Goal: Task Accomplishment & Management: Complete application form

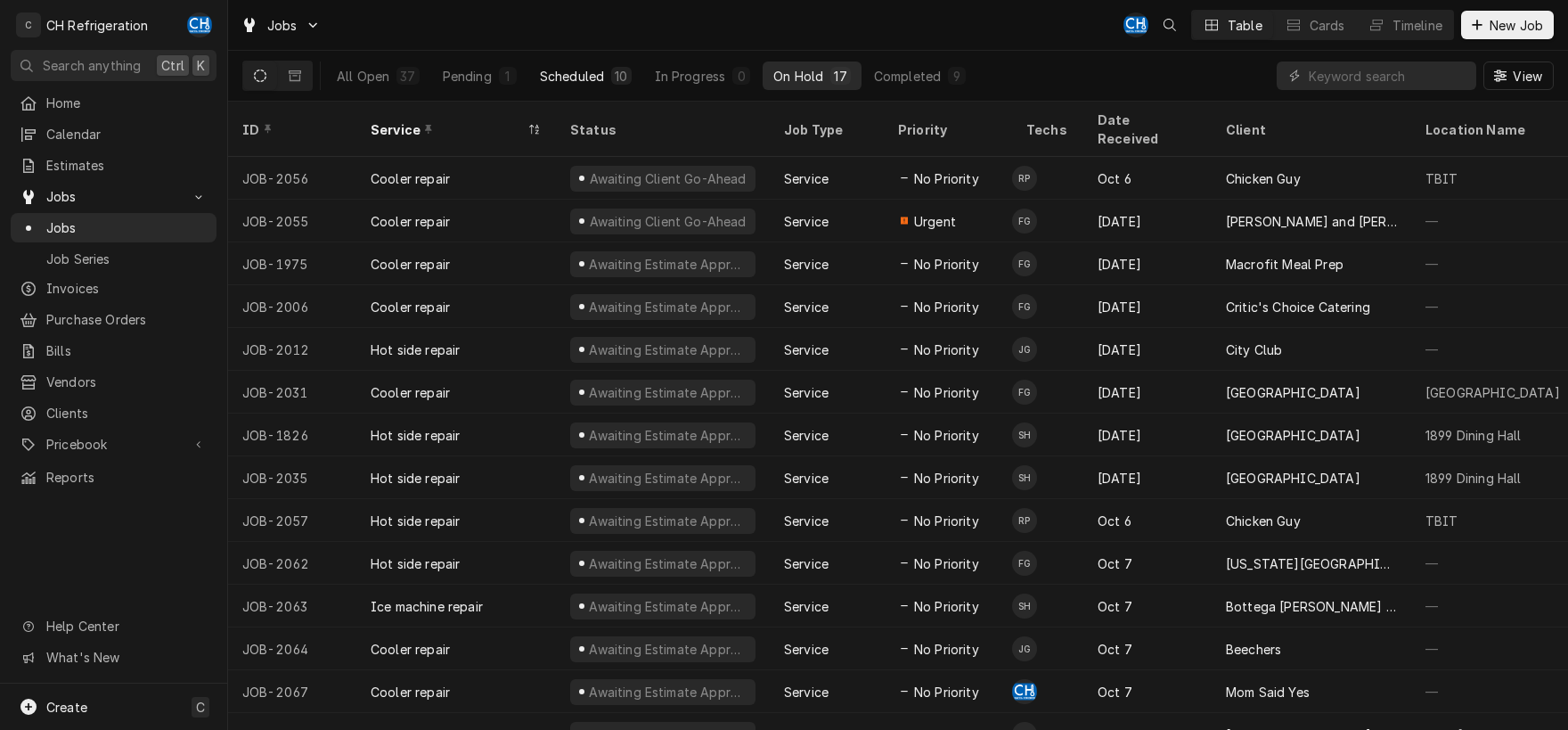
click at [605, 76] on button "Scheduled 10" at bounding box center [585, 76] width 113 height 28
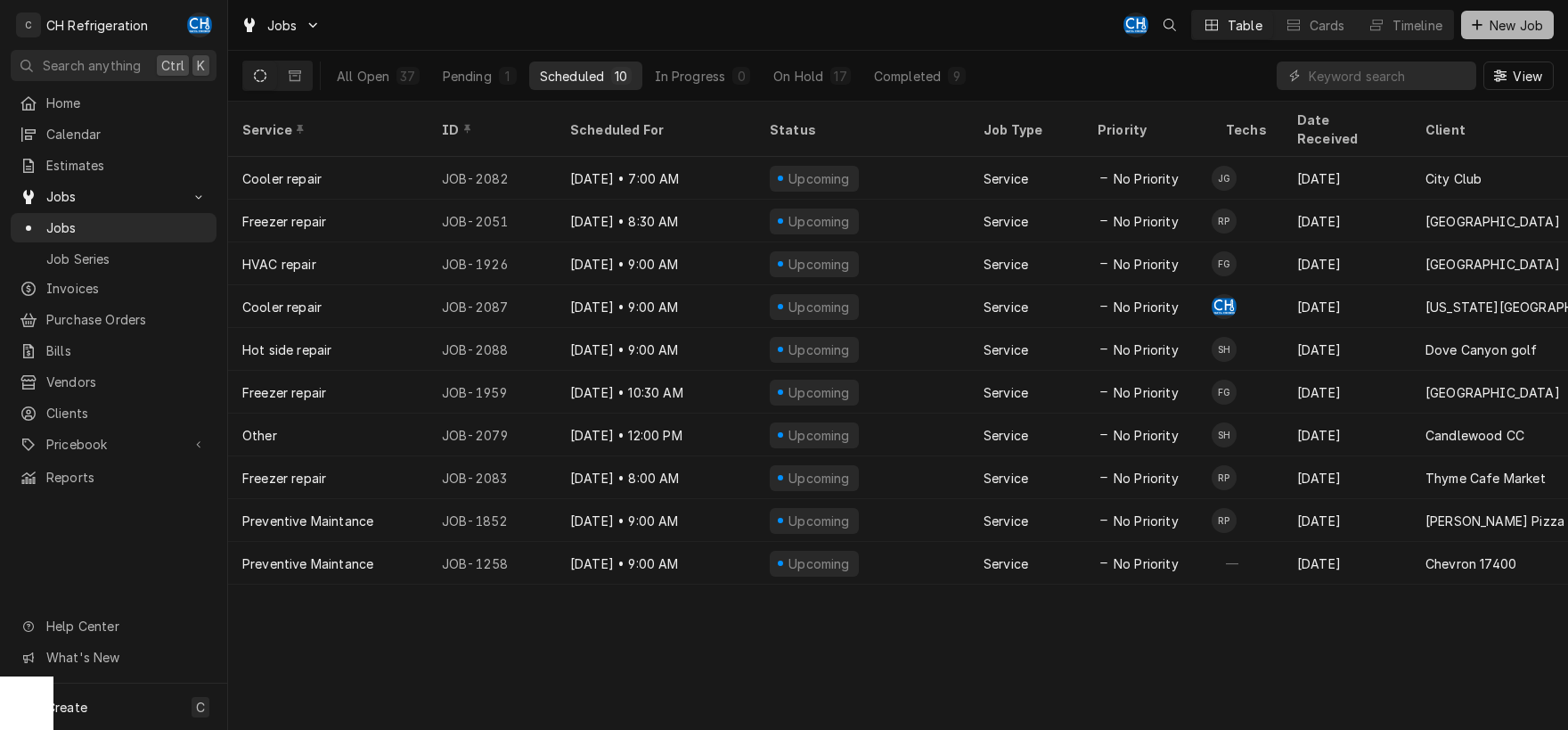
click at [1521, 28] on span "New Job" at bounding box center [1517, 25] width 61 height 19
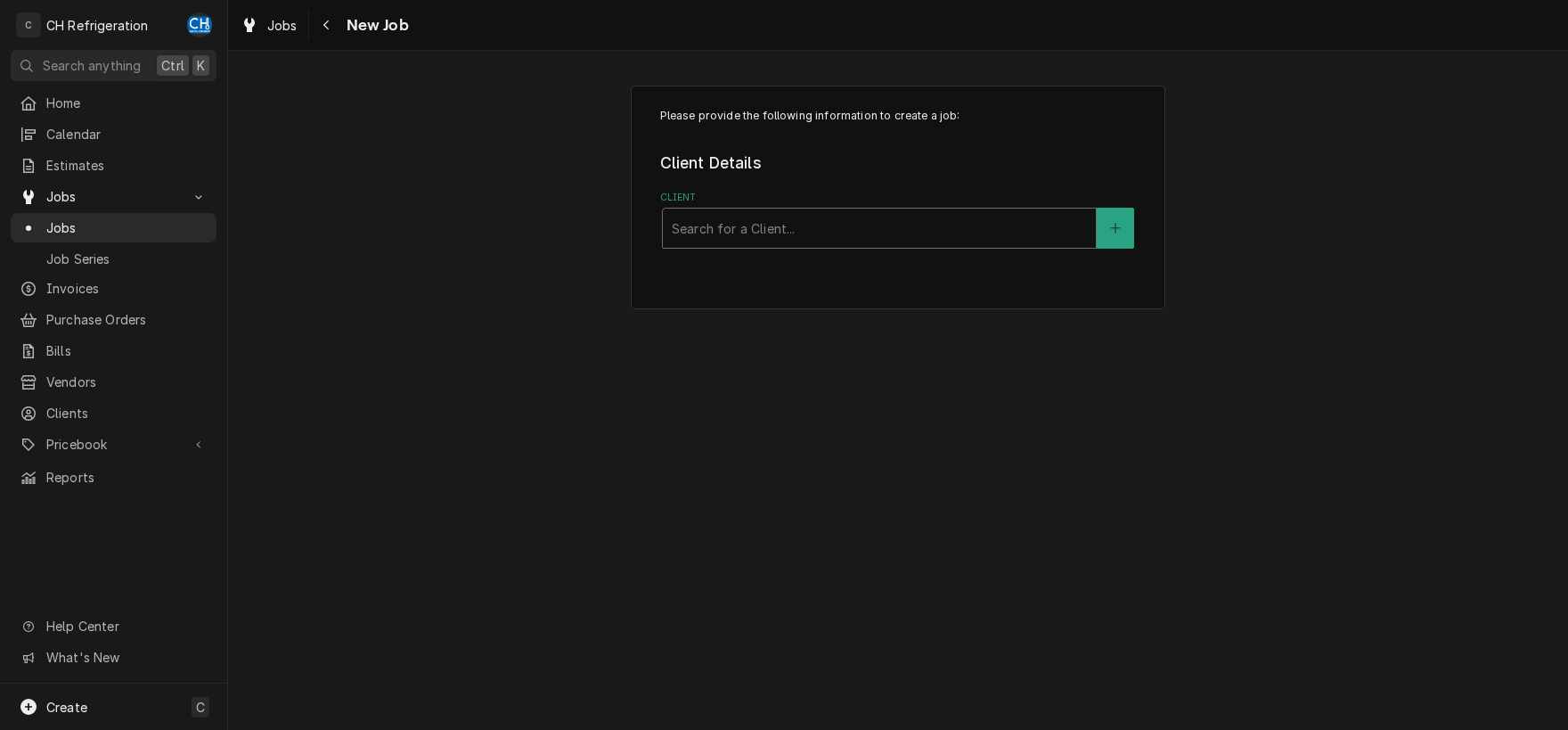
click at [870, 226] on div "Client" at bounding box center [880, 228] width 415 height 32
type input "dove"
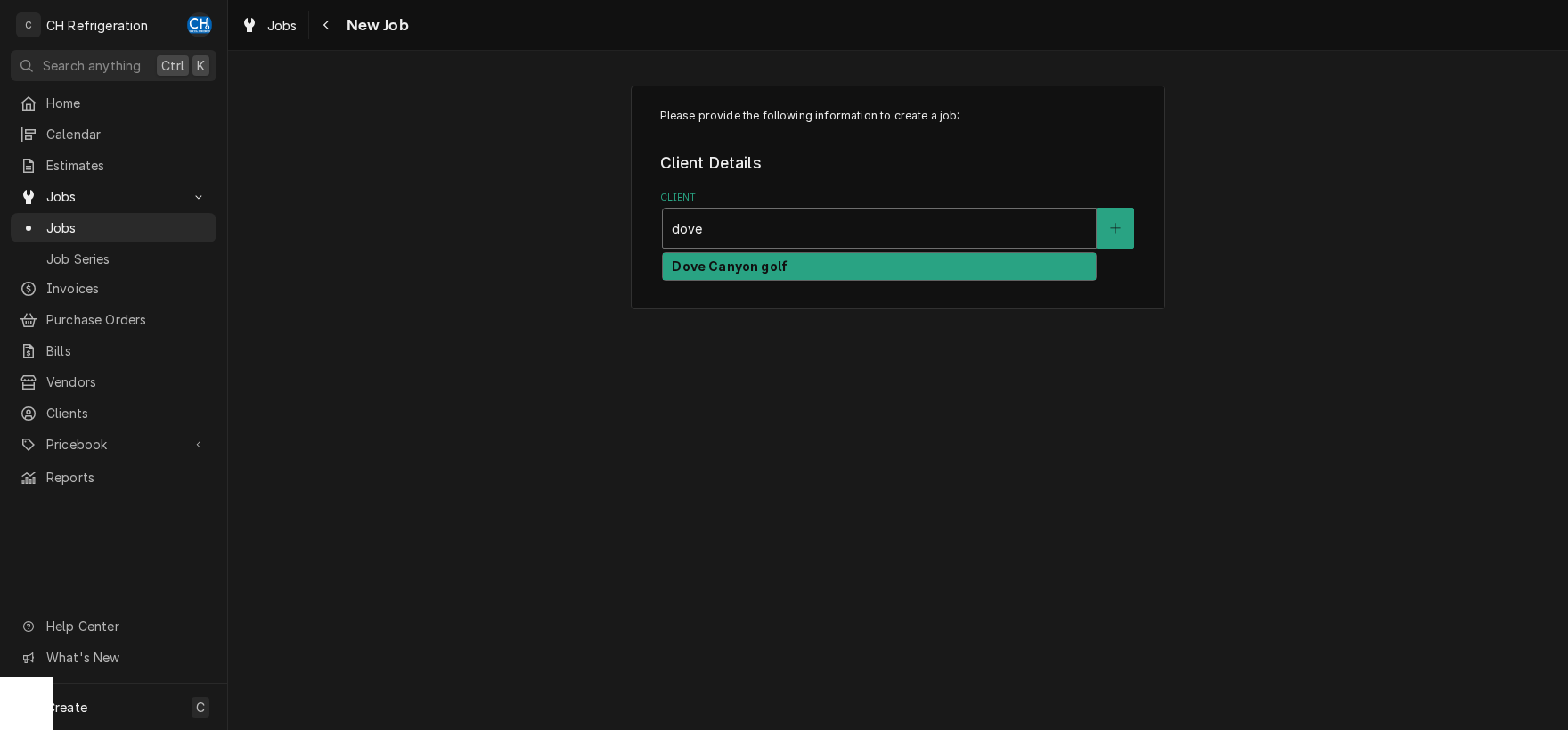
click at [818, 267] on div "Dove Canyon golf" at bounding box center [879, 267] width 433 height 28
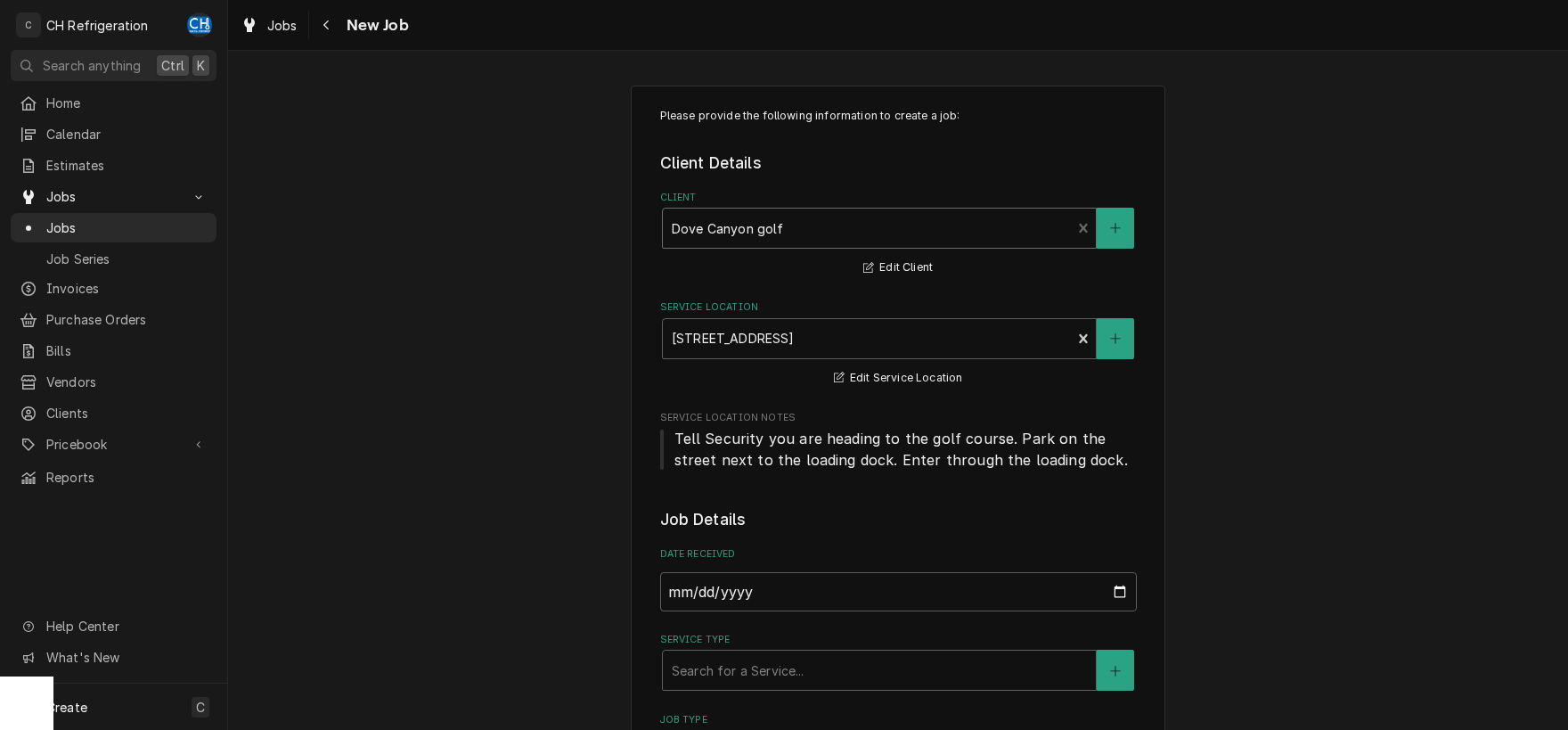
scroll to position [279, 0]
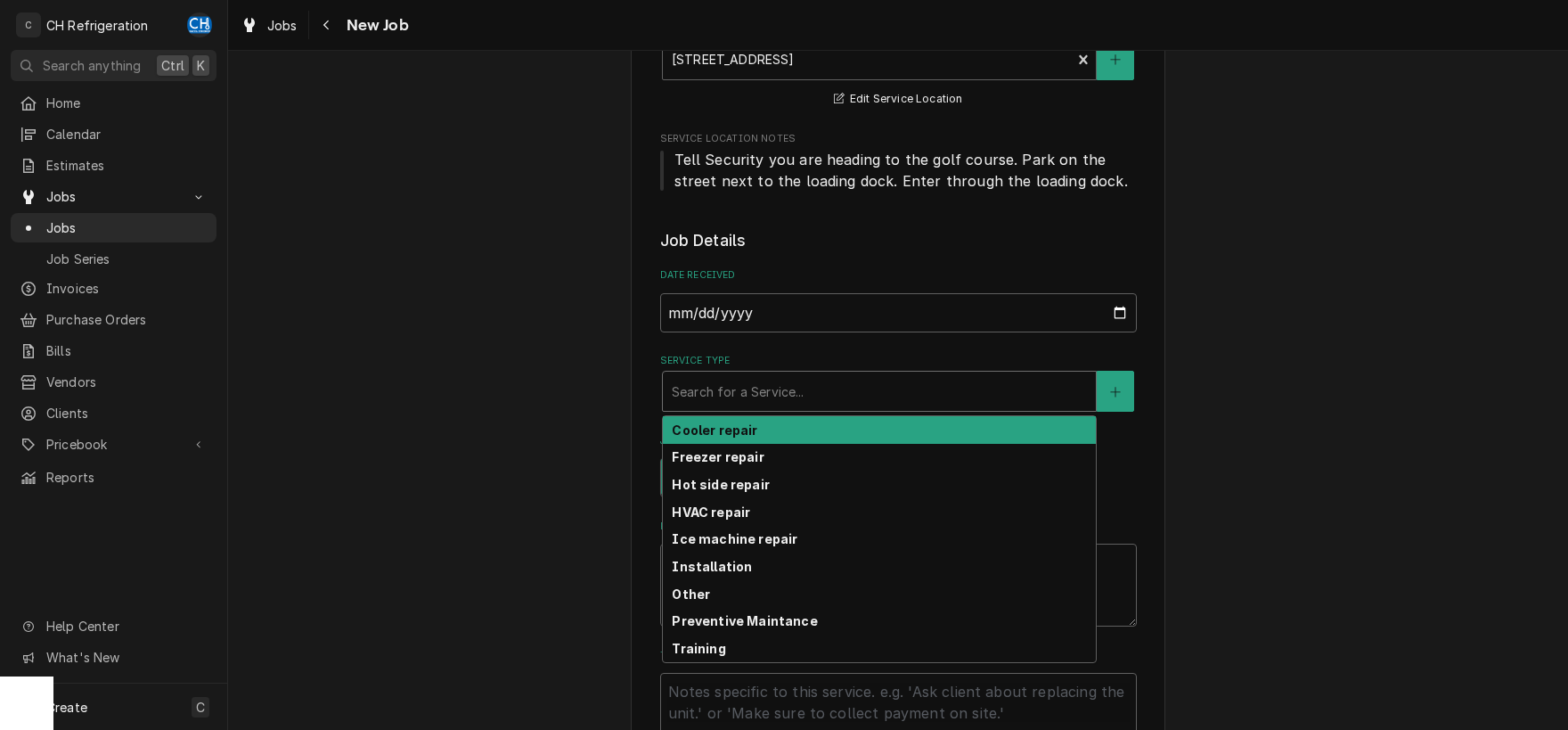
click at [788, 399] on div "Service Type" at bounding box center [880, 391] width 415 height 32
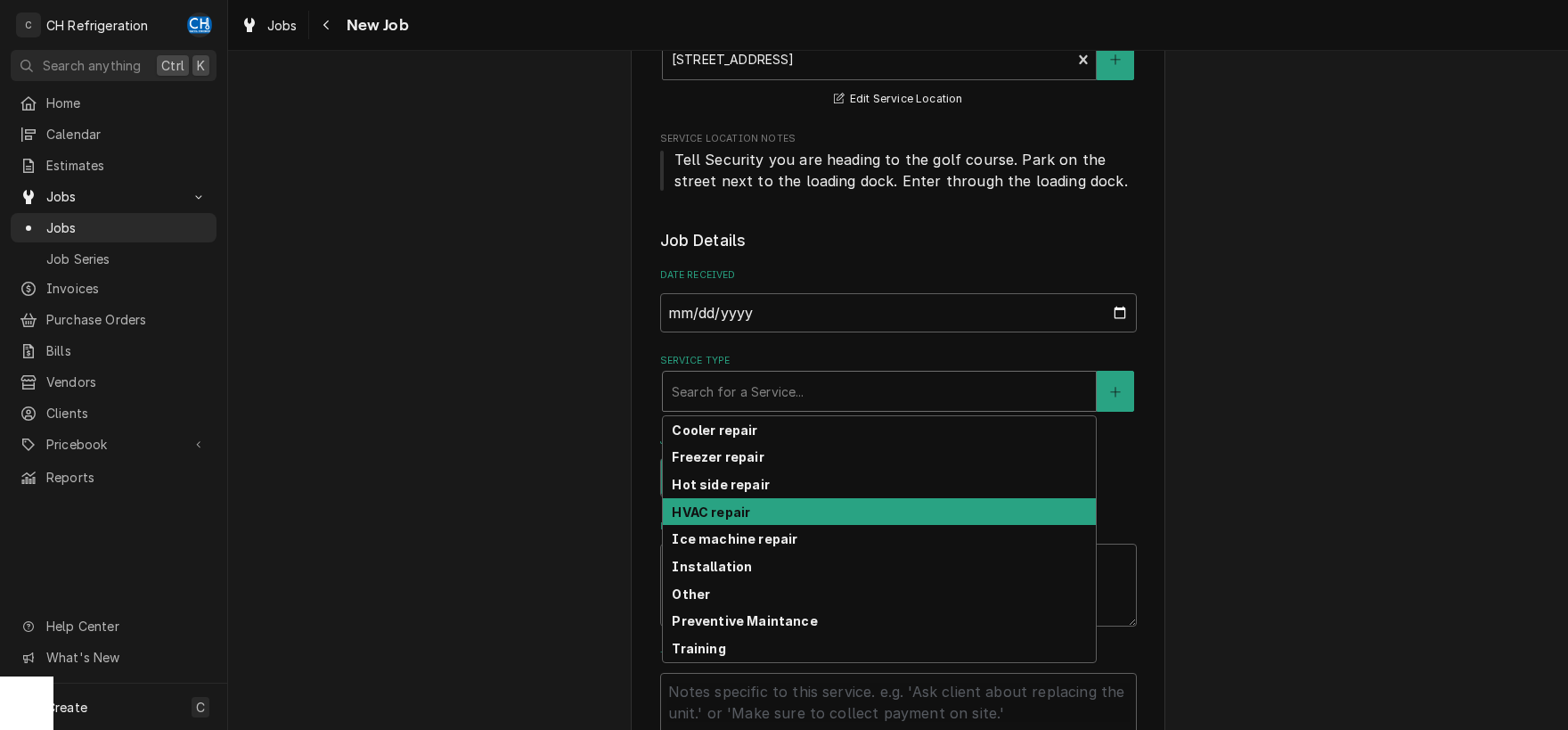
click at [753, 508] on div "HVAC repair" at bounding box center [879, 512] width 433 height 28
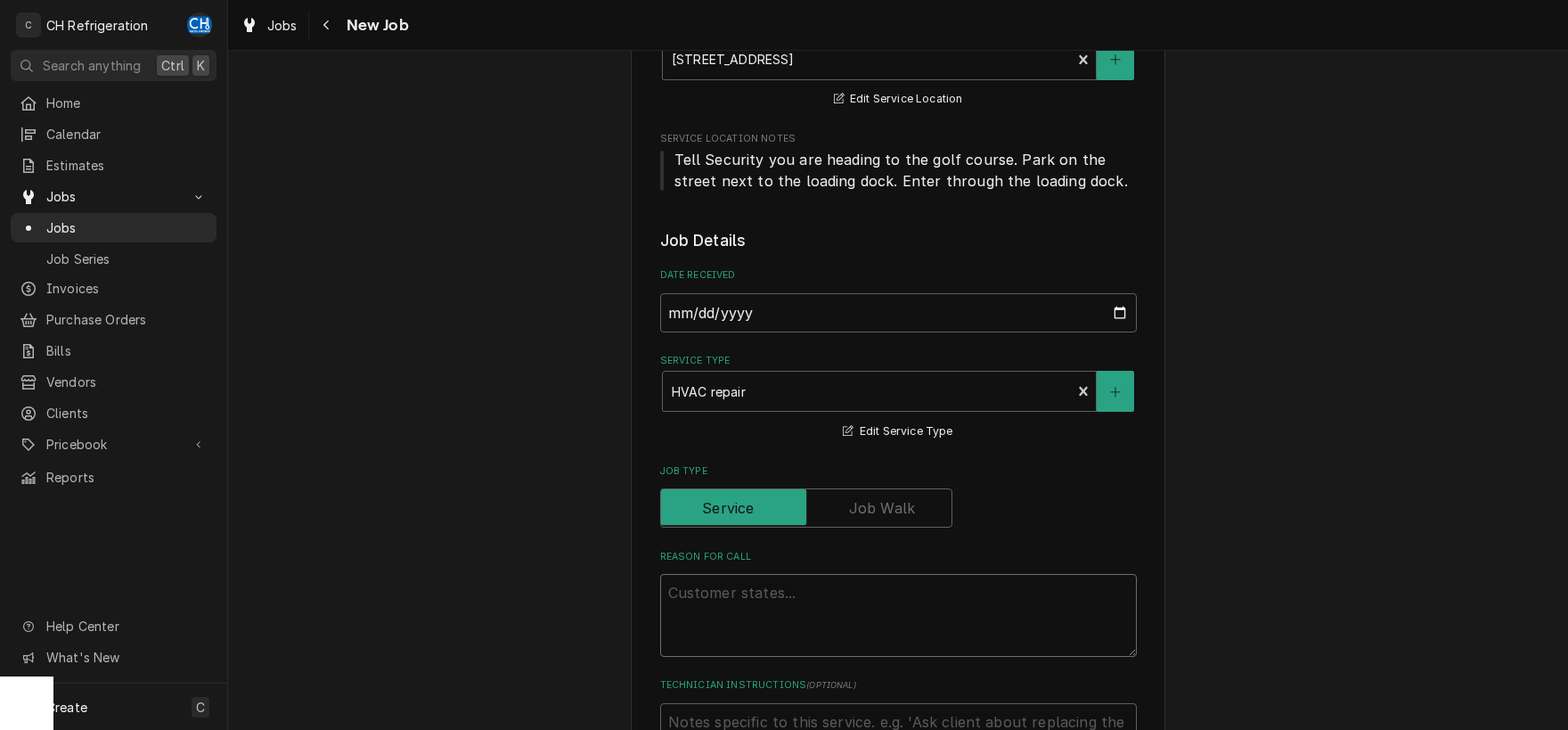
click at [780, 602] on textarea "Reason For Call" at bounding box center [899, 615] width 477 height 83
type textarea "x"
type textarea "T"
type textarea "x"
type textarea "The"
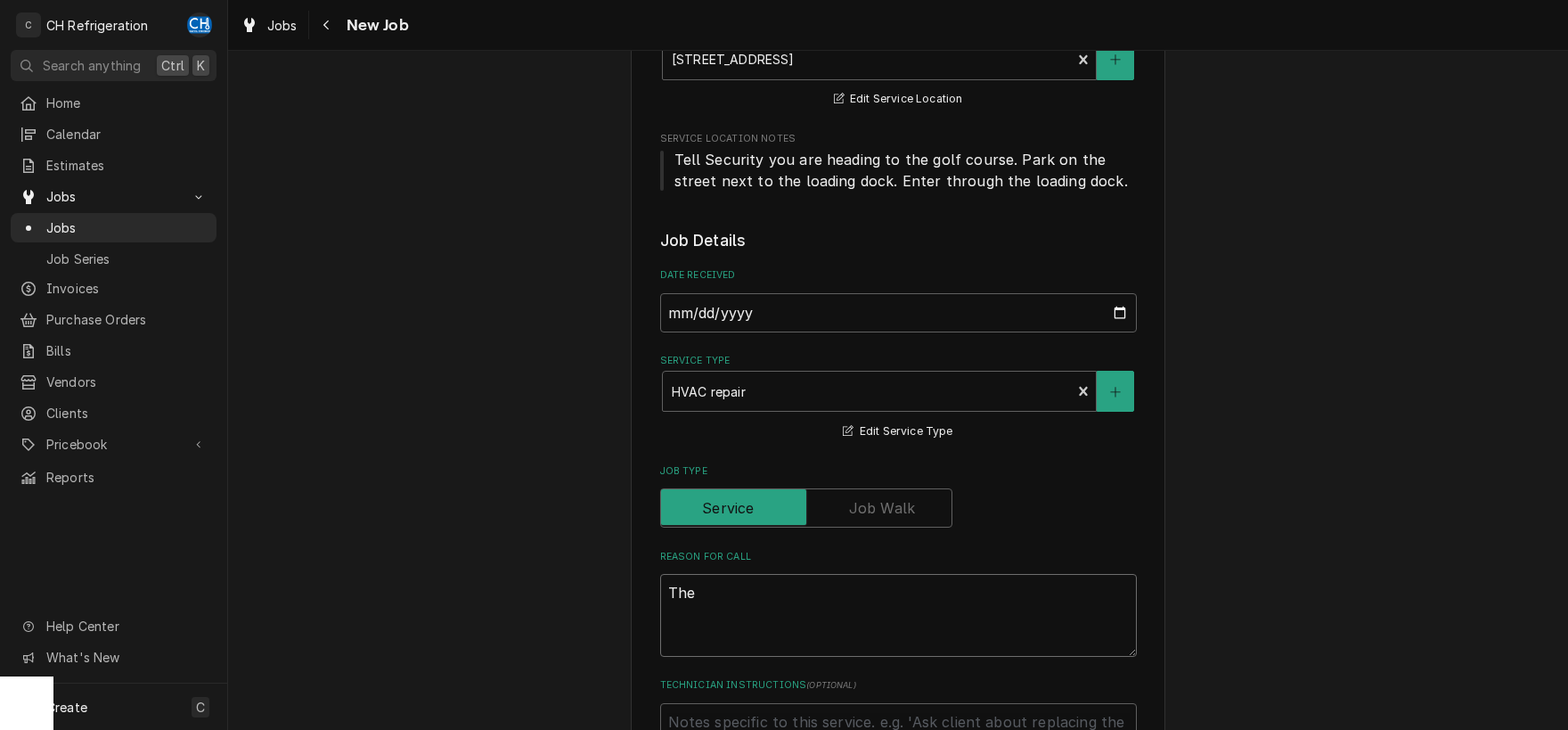
type textarea "x"
type textarea "The"
type textarea "x"
type textarea "The u"
type textarea "x"
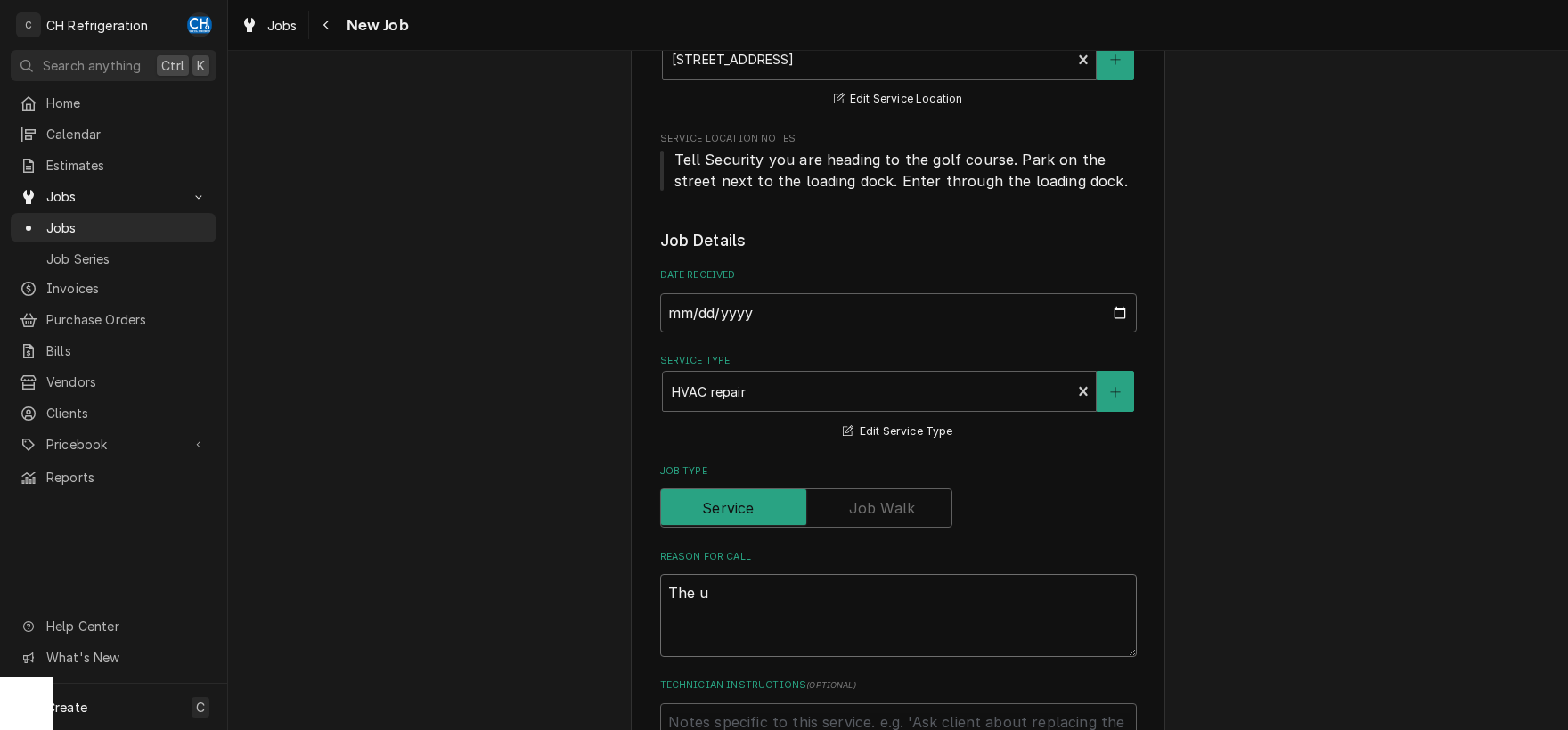
type textarea "The up"
type textarea "x"
type textarea "The up s"
type textarea "x"
type textarea "The up st"
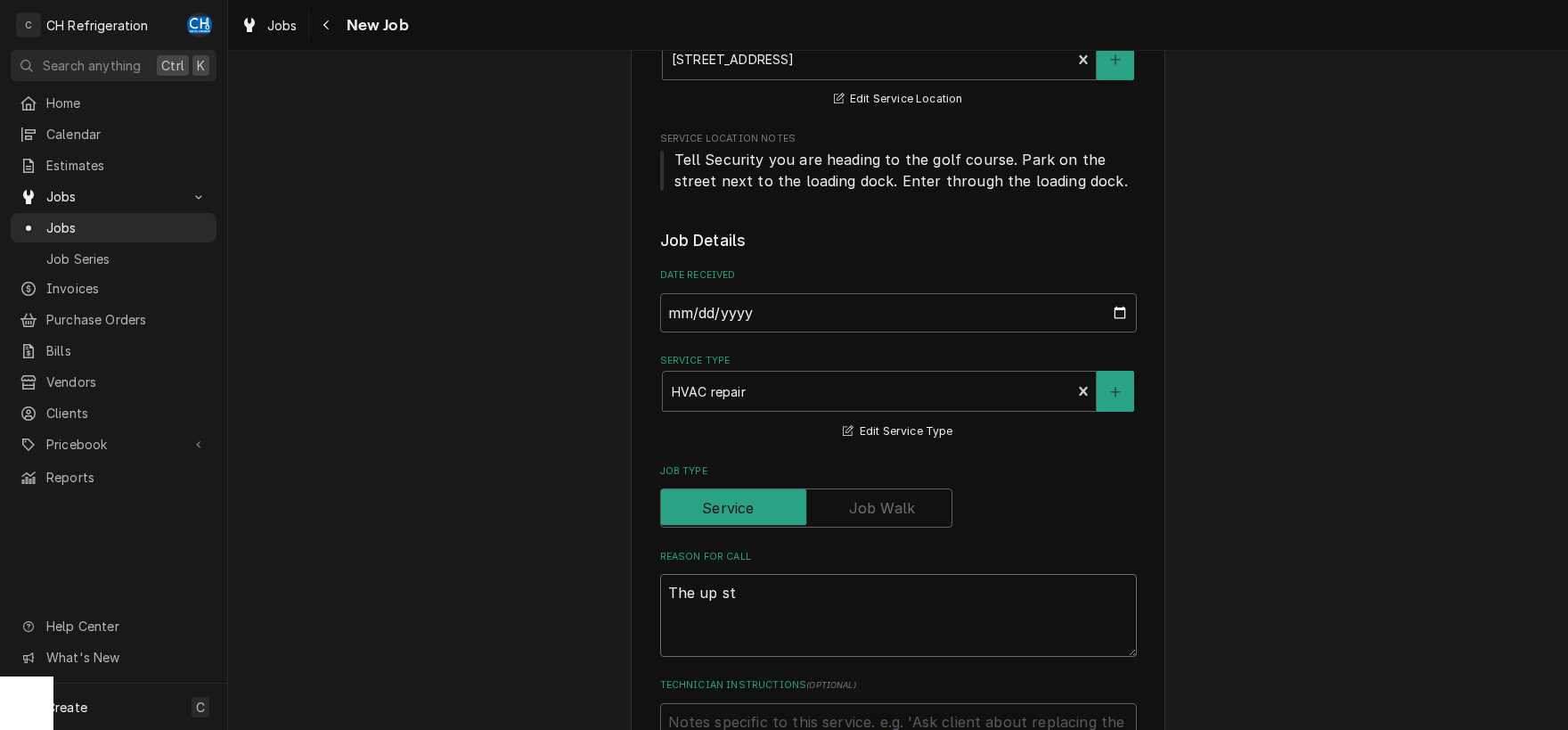
type textarea "x"
type textarea "The up str"
type textarea "x"
type textarea "The up st"
type textarea "x"
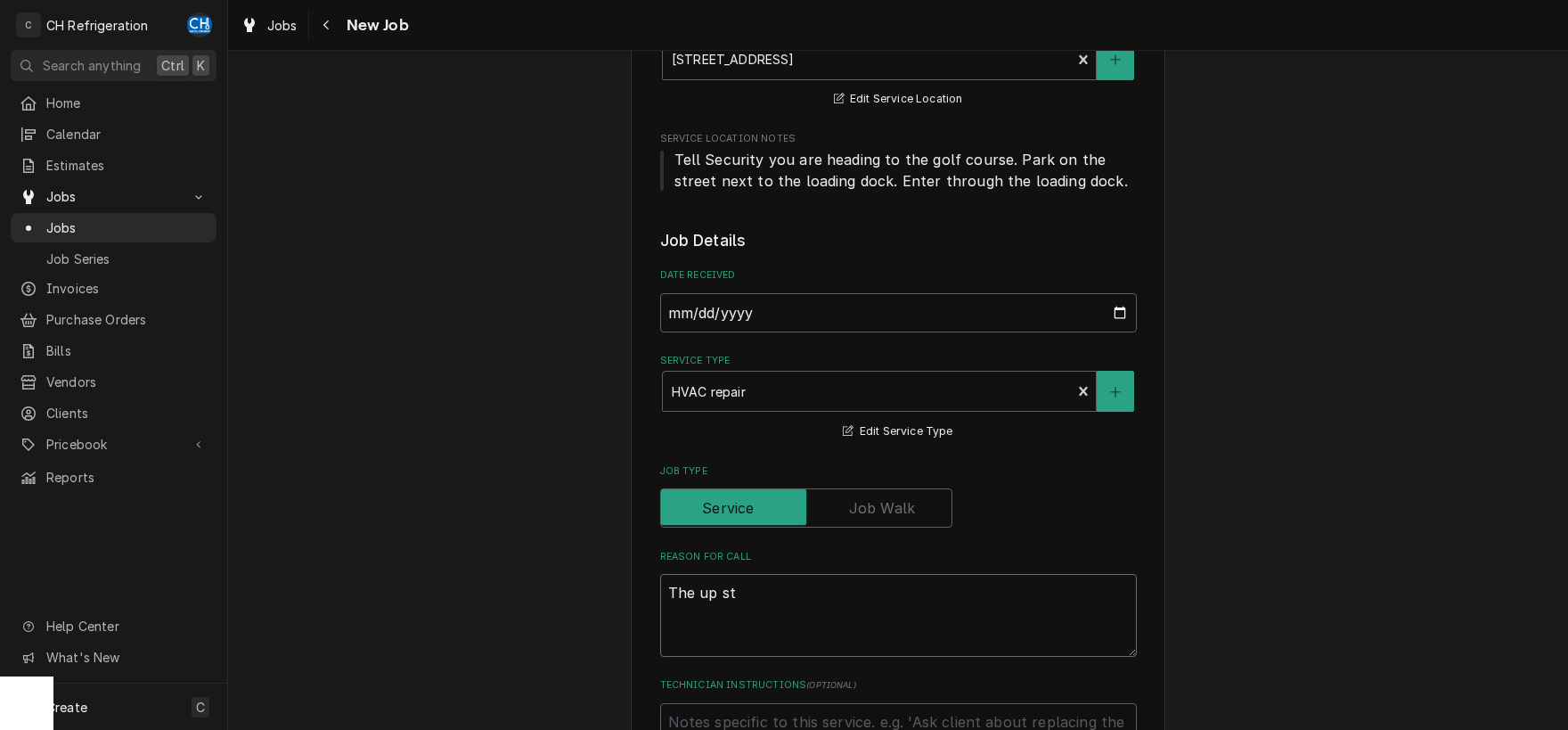
type textarea "The up sta"
type textarea "x"
type textarea "The up stai"
type textarea "x"
type textarea "The up stair"
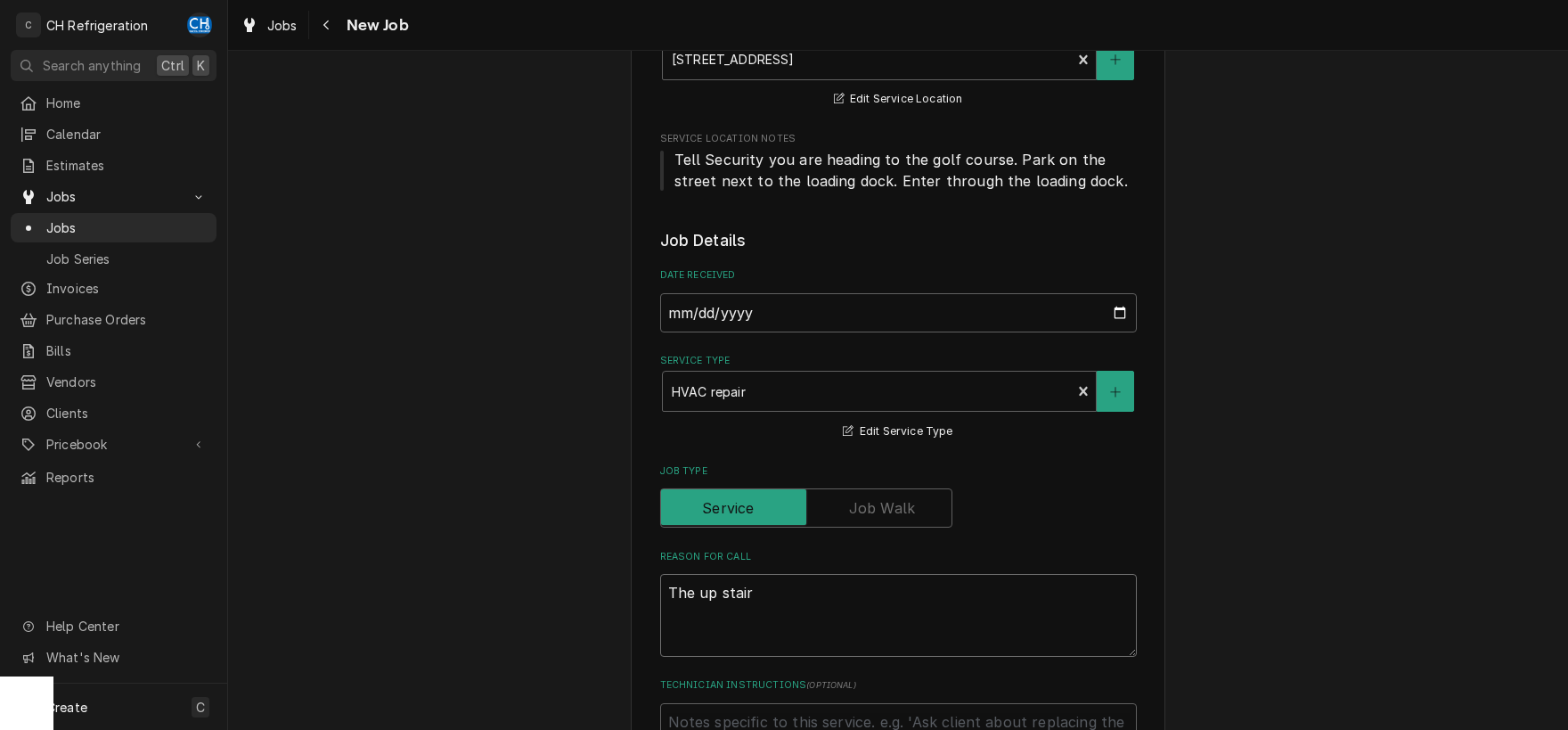
type textarea "x"
type textarea "The up stairs"
type textarea "x"
type textarea "The up stairs"
type textarea "x"
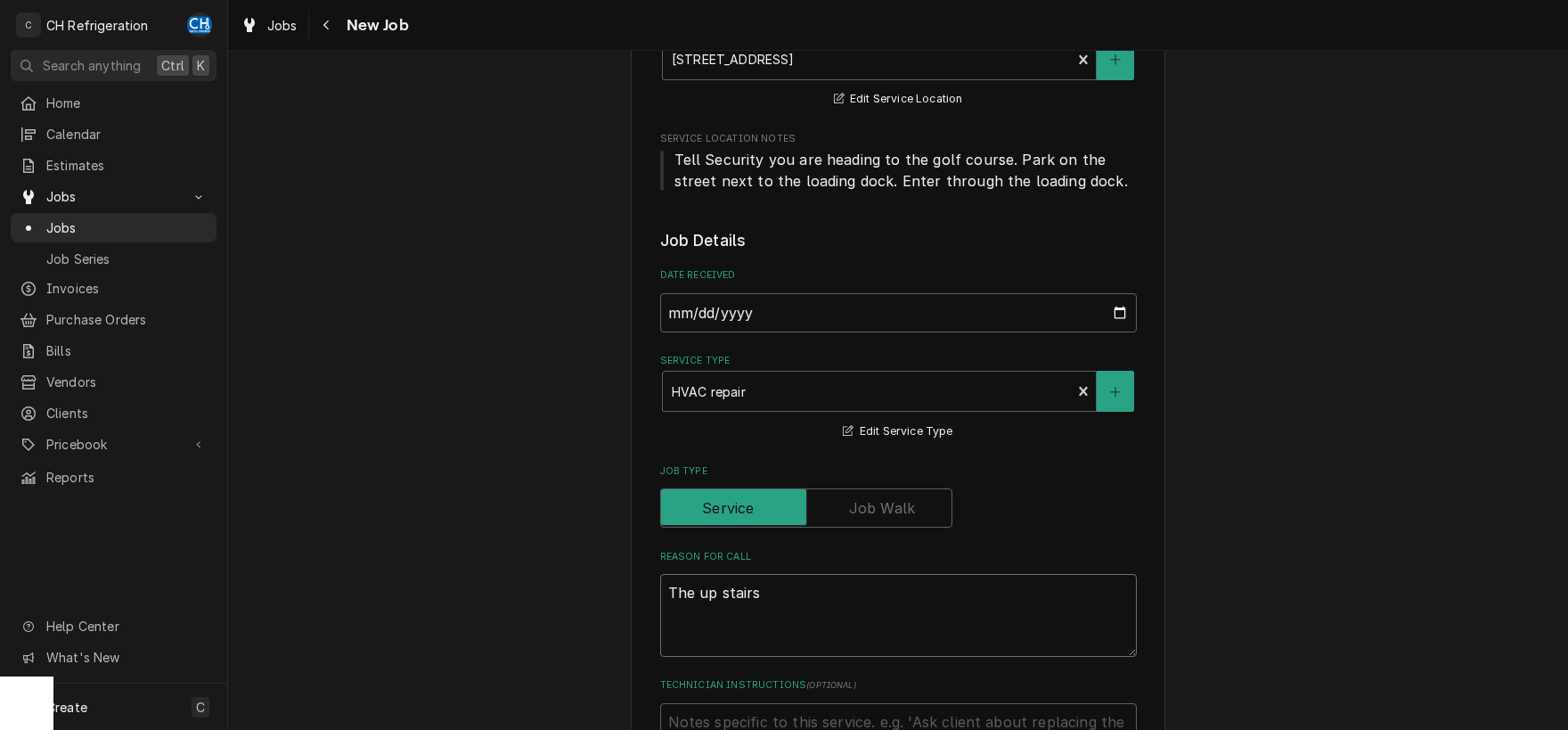
type textarea "The up stairs e"
type textarea "x"
type textarea "The up stairs ex"
type textarea "x"
type textarea "The up stairs exh"
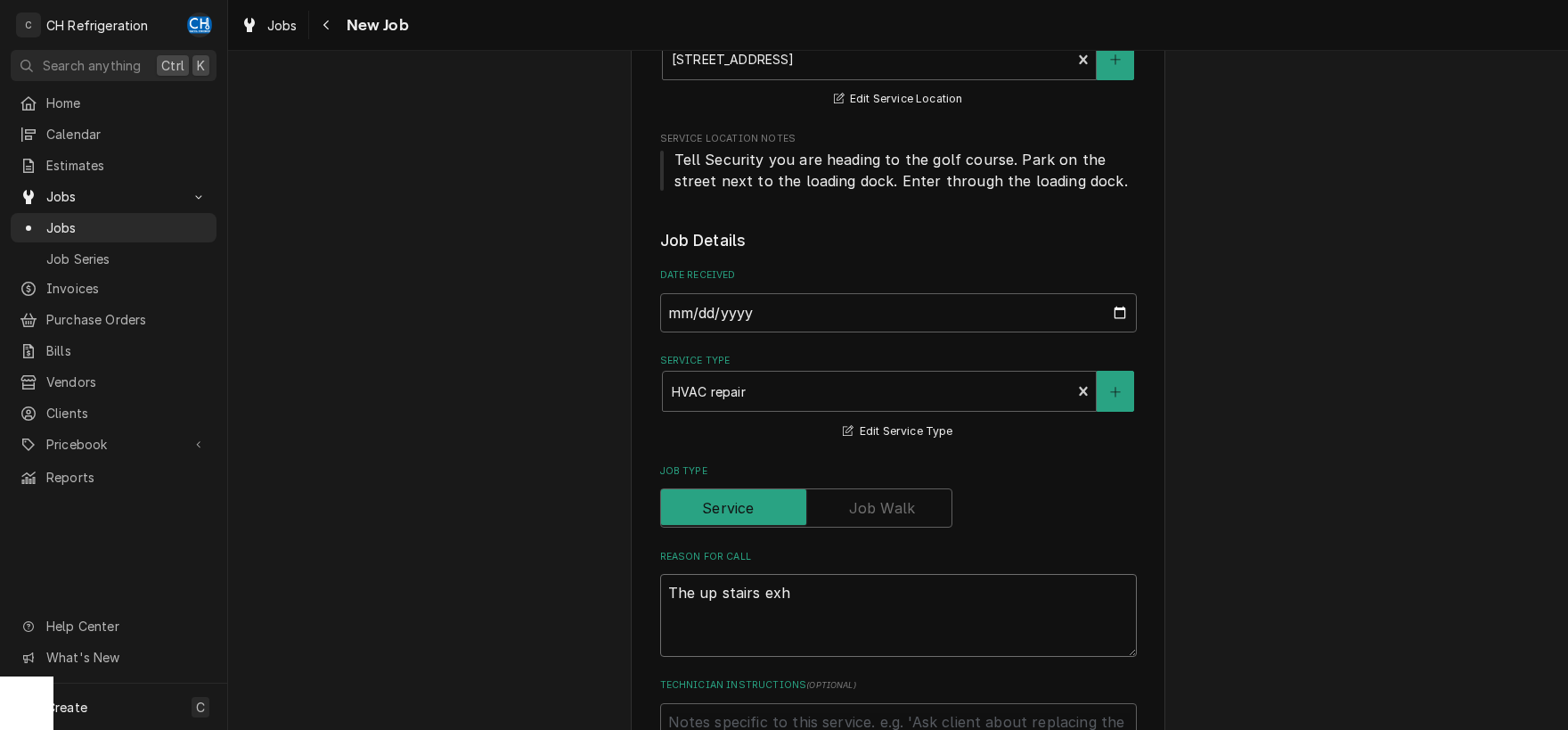
type textarea "x"
type textarea "The up stairs exha"
type textarea "x"
type textarea "The up stairs exhau"
type textarea "x"
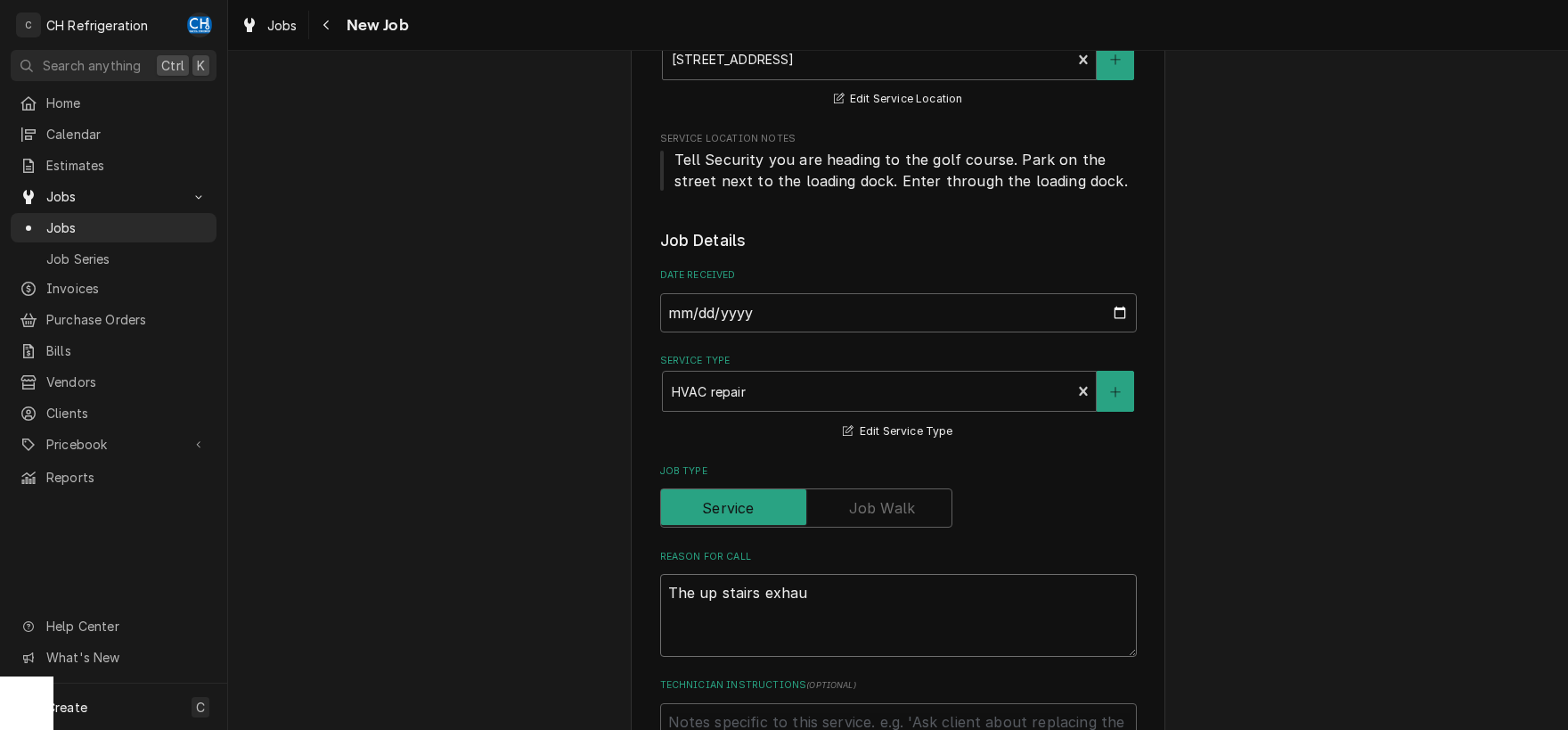
type textarea "The up stairs exhaus"
type textarea "x"
type textarea "The up stairs exhaust"
type textarea "x"
type textarea "The up stairs exhaust"
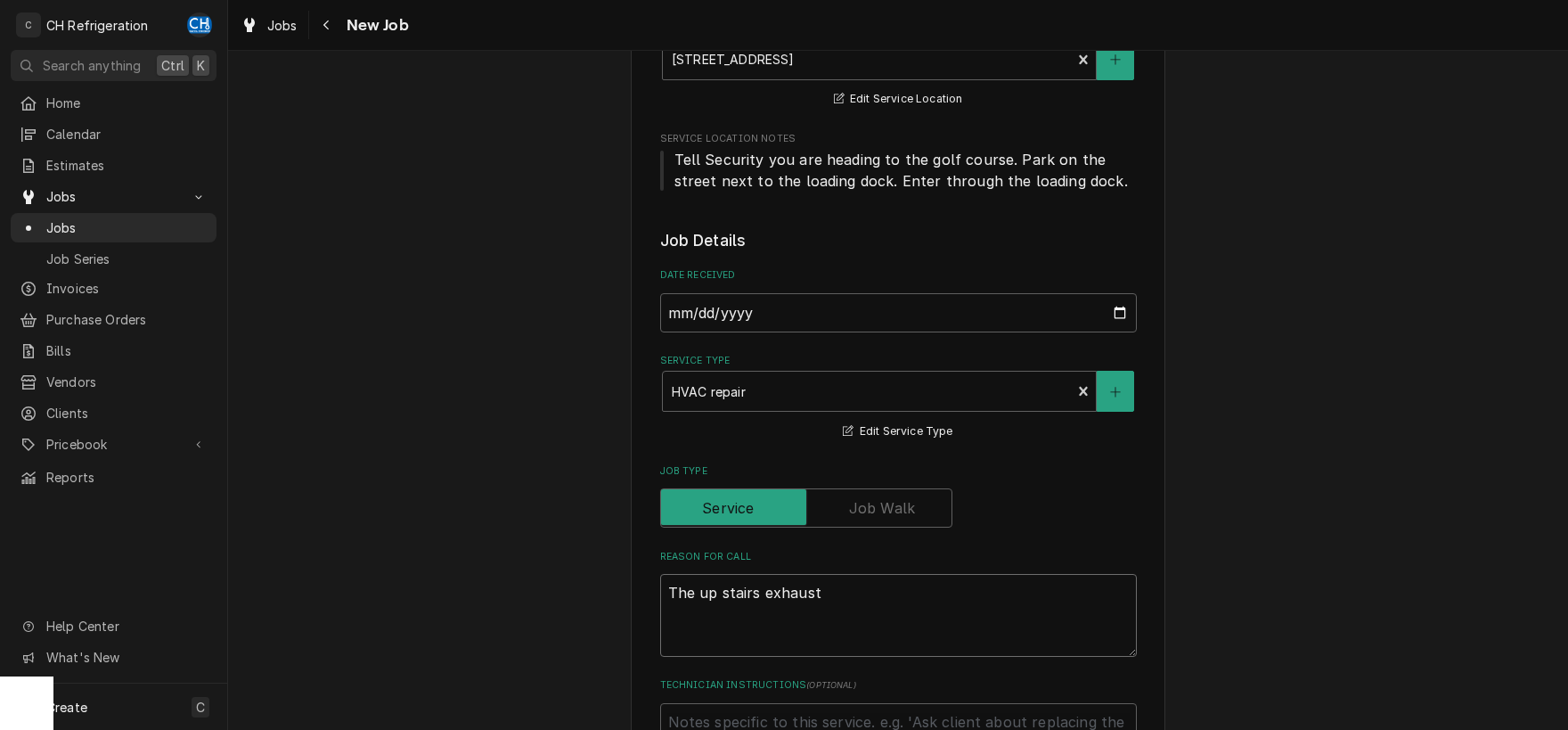
type textarea "x"
type textarea "The up stairs exhaust i"
type textarea "x"
type textarea "The up stairs exhaust is"
type textarea "x"
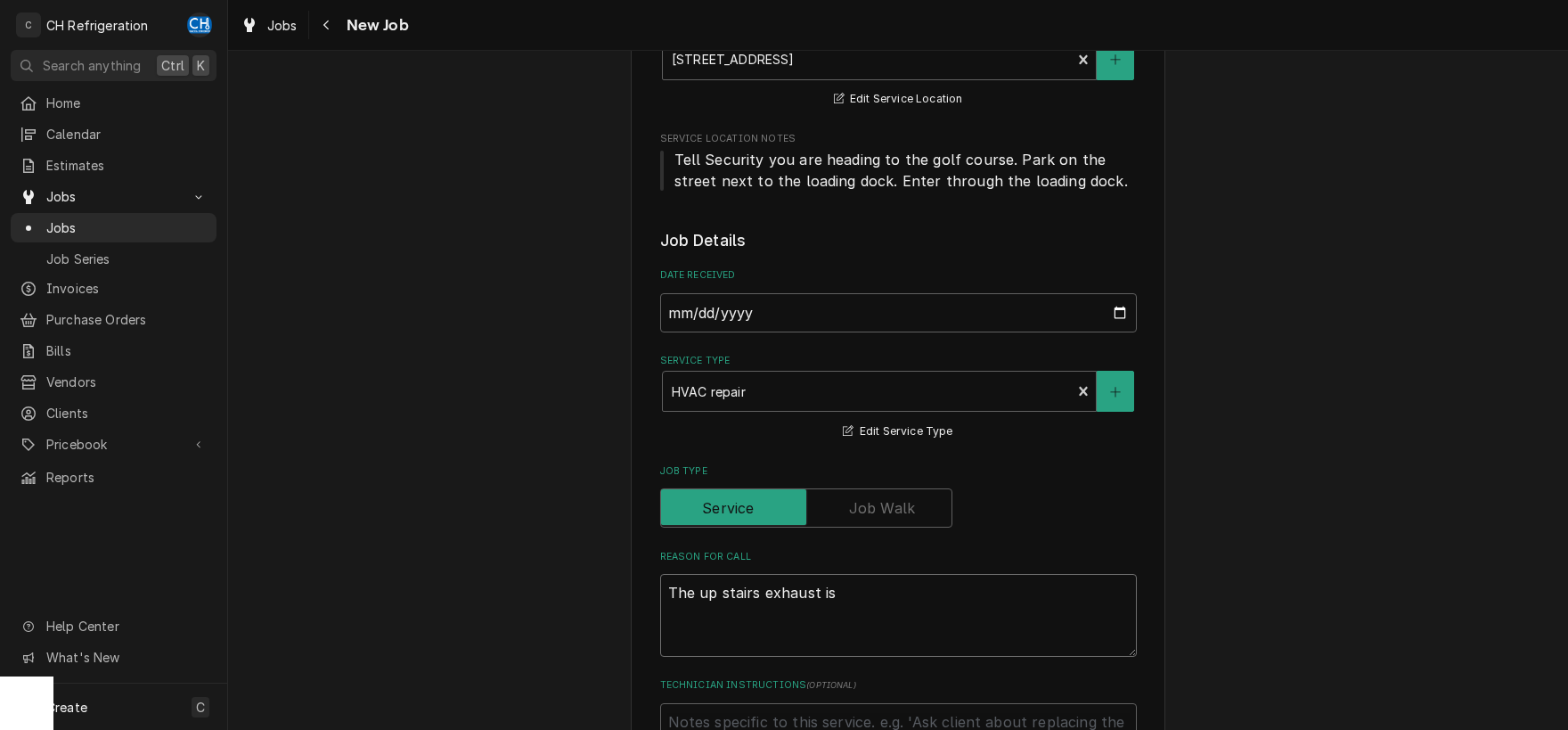
type textarea "The up stairs exhaust isn"
type textarea "x"
type textarea "The up stairs exhaust isnt"
type textarea "x"
type textarea "The up stairs exhaust isnt'"
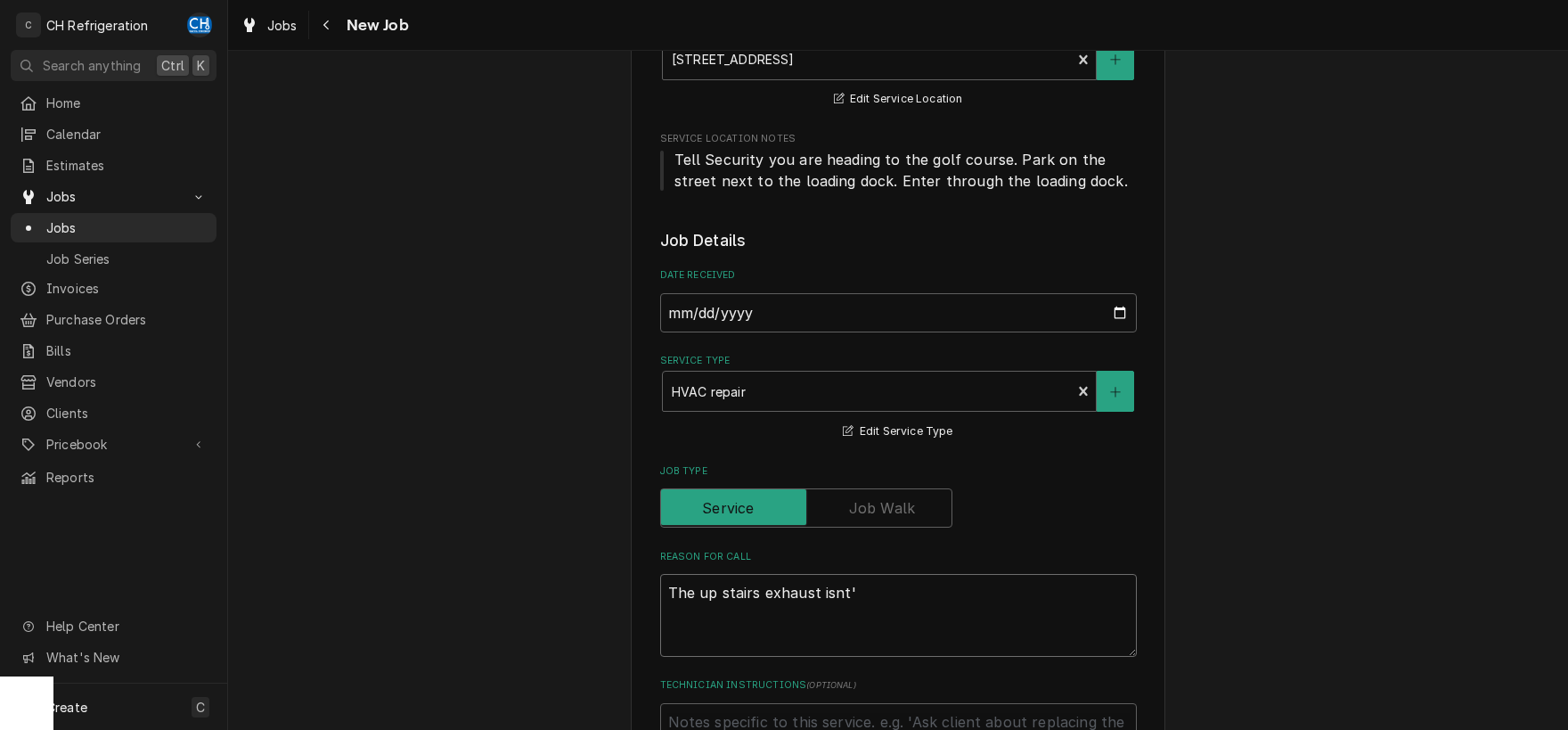
type textarea "x"
type textarea "The up stairs exhaust isnt'"
type textarea "x"
type textarea "The up stairs exhaust isnt' w"
type textarea "x"
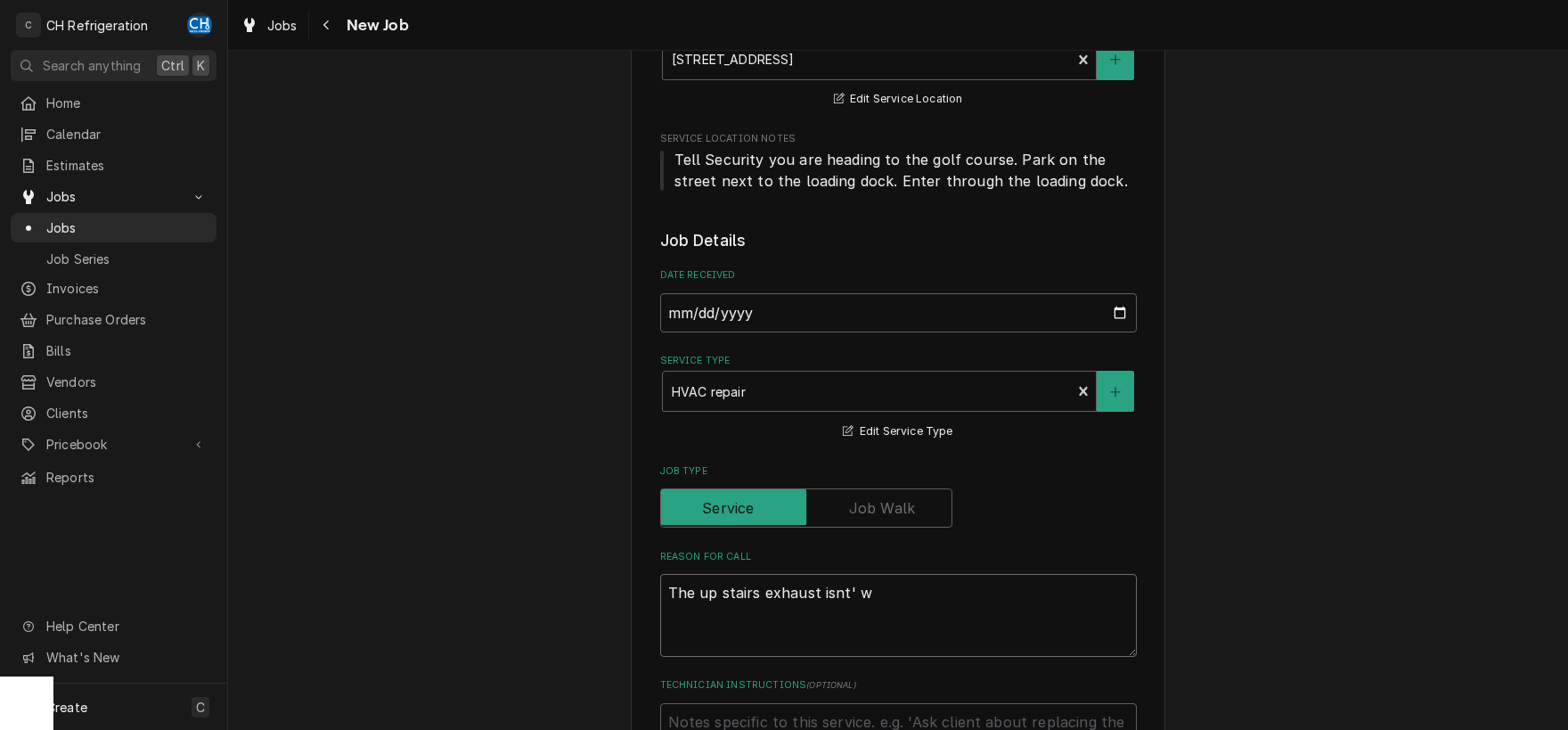
type textarea "The up stairs exhaust isnt' wo"
type textarea "x"
type textarea "The up stairs exhaust isnt' wor"
type textarea "x"
type textarea "The up stairs exhaust isnt' work"
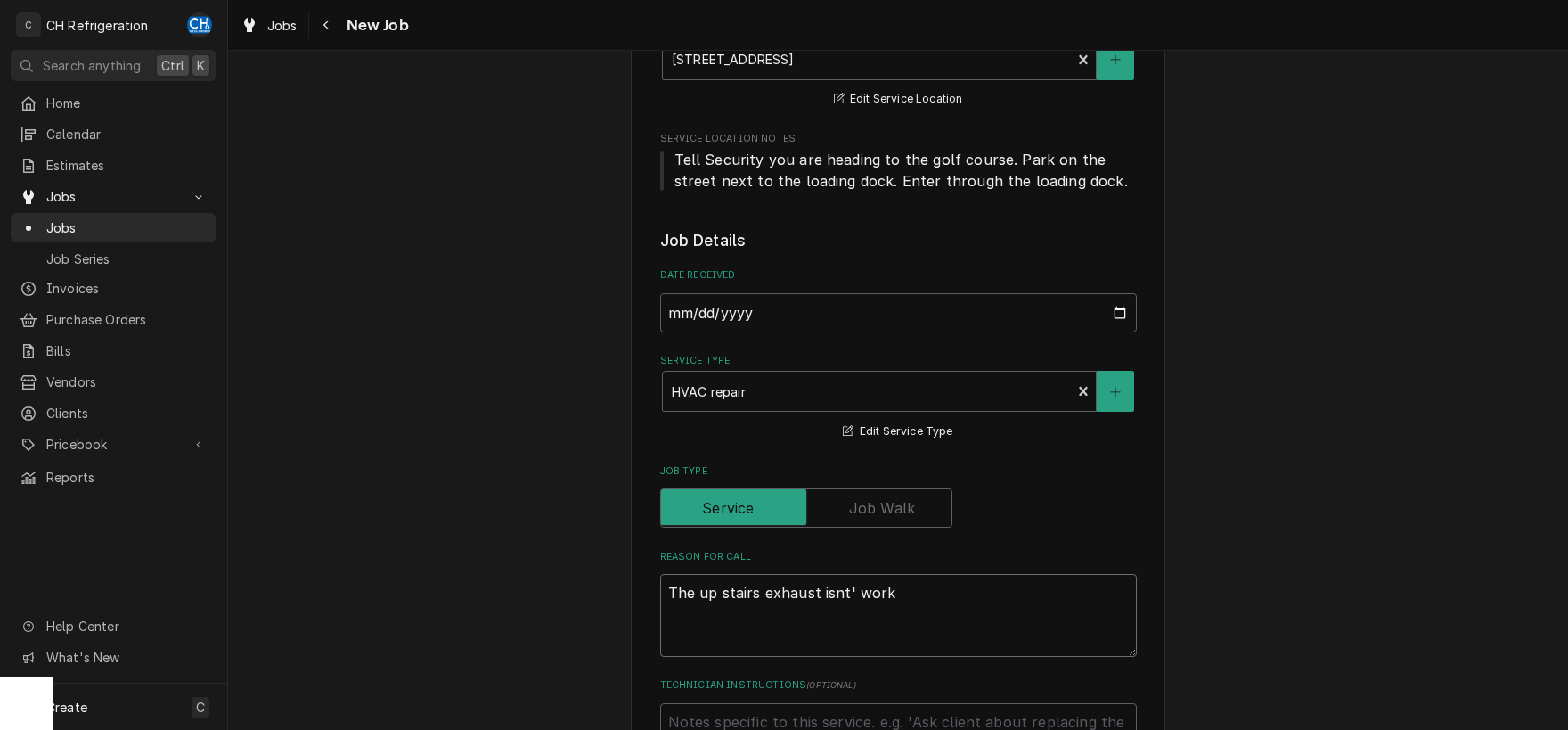
type textarea "x"
type textarea "The up stairs exhaust isnt' worki"
type textarea "x"
type textarea "The up stairs exhaust isnt' workin"
type textarea "x"
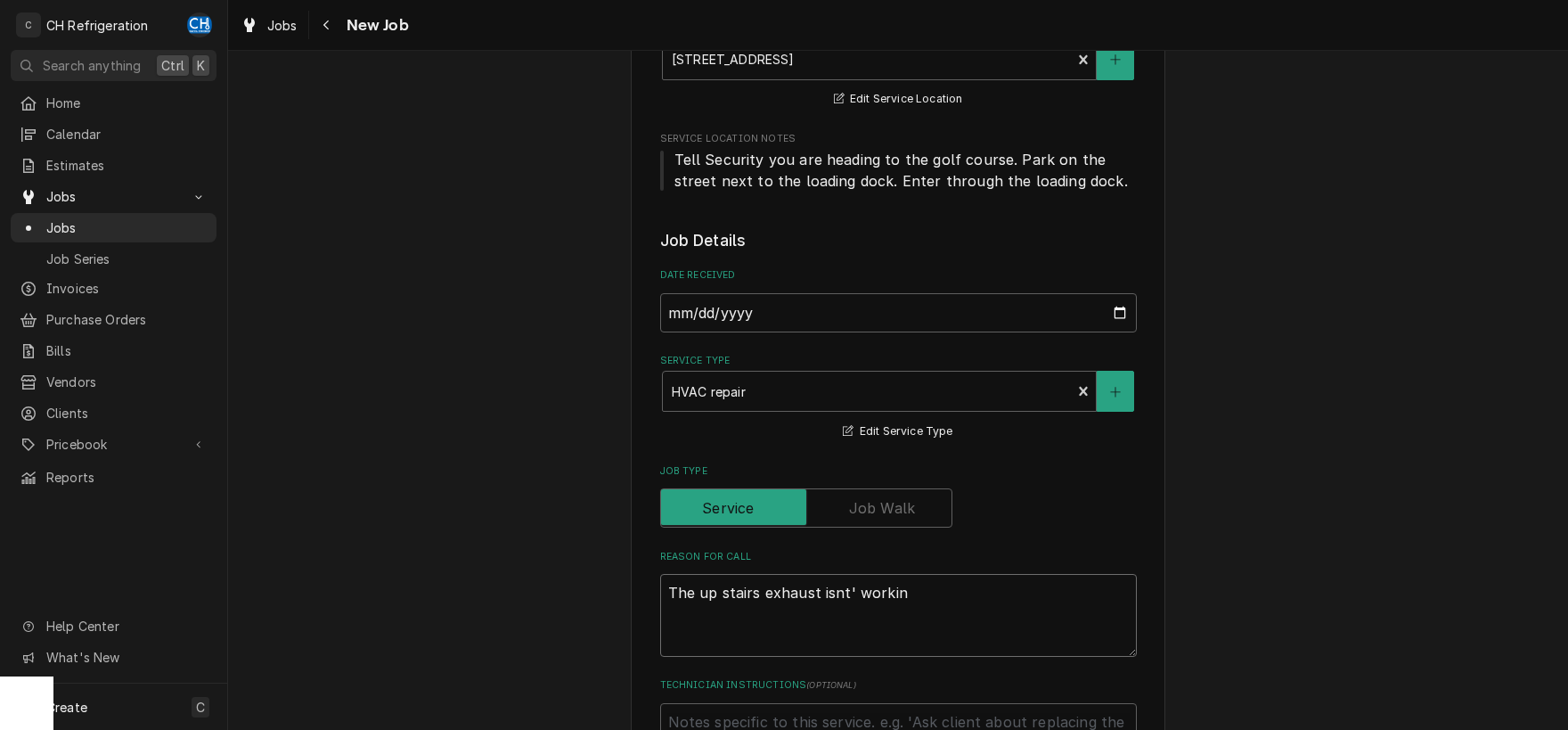
type textarea "The up stairs exhaust isnt' working"
type textarea "x"
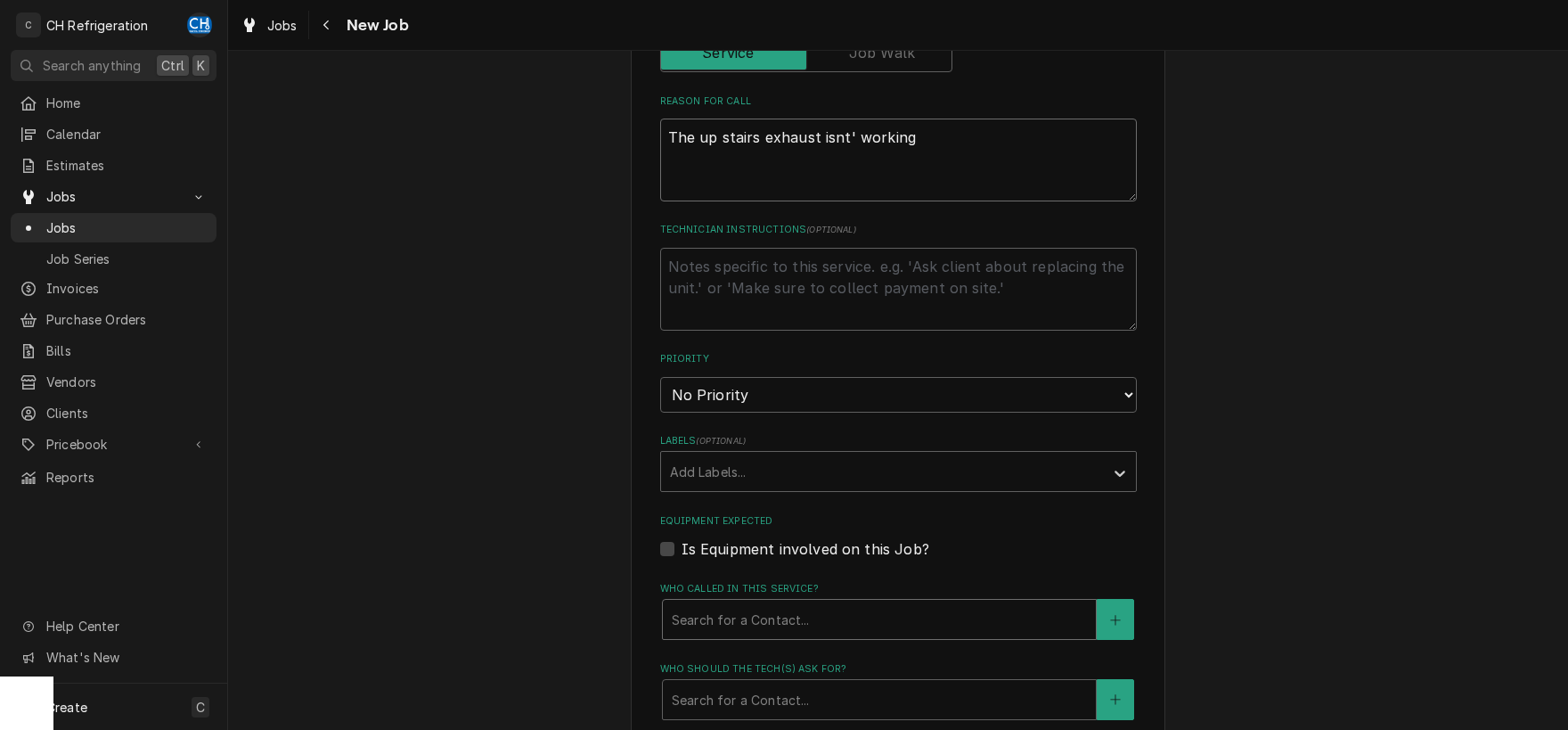
scroll to position [745, 0]
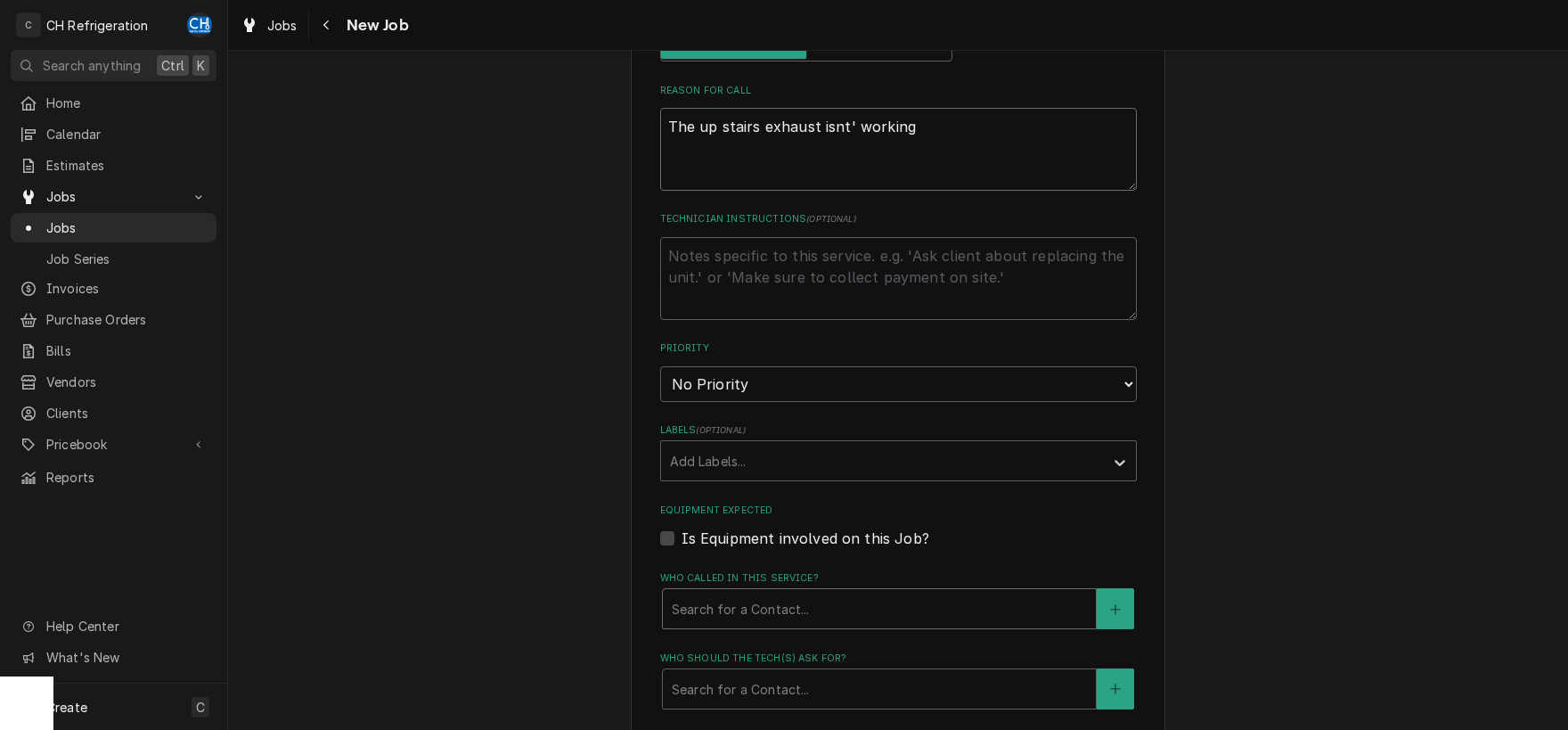
type textarea "The up stairs exhaust isnt' working"
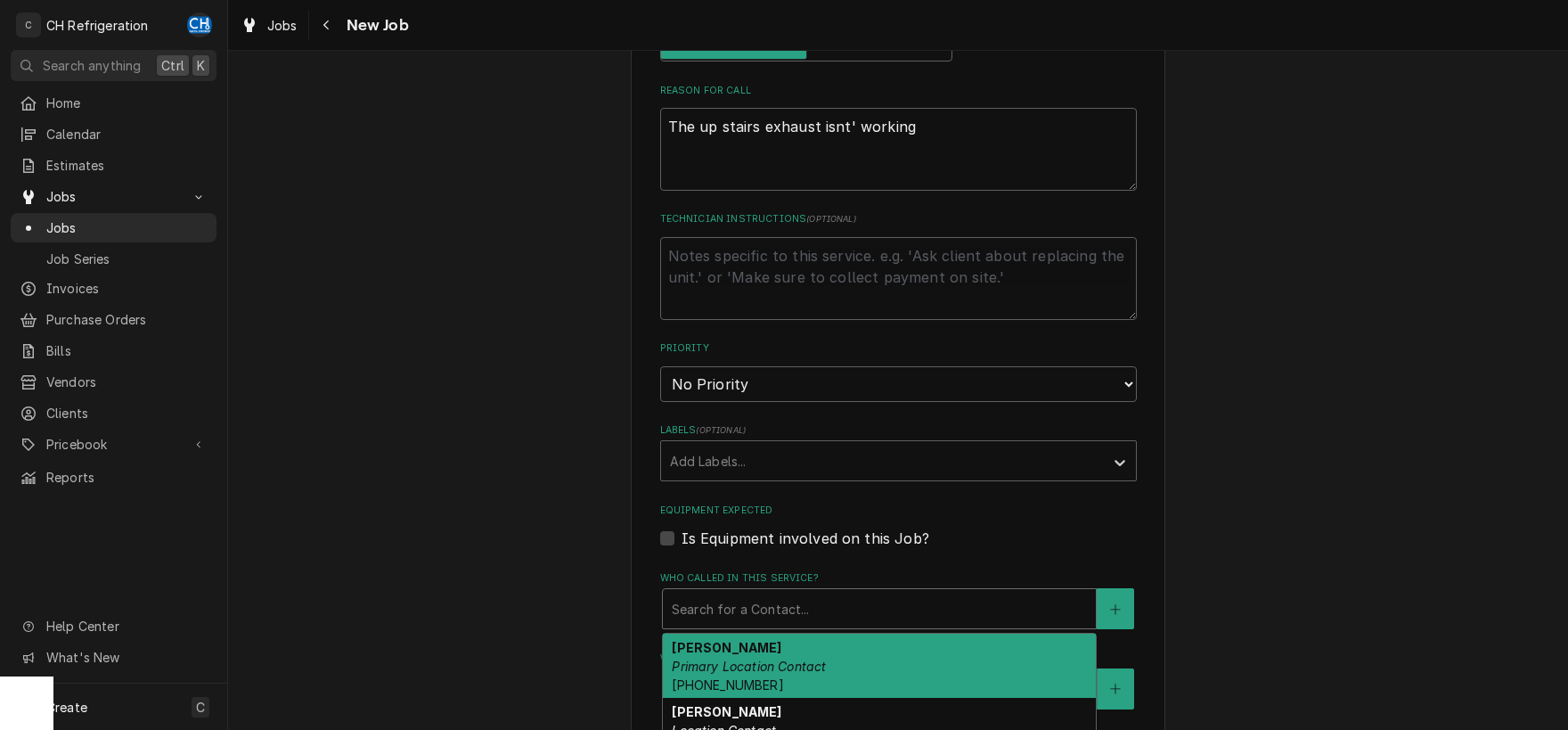
click at [827, 597] on div "Who called in this service?" at bounding box center [880, 608] width 415 height 32
click at [789, 634] on div "Ray Felix Primary Location Contact (949) 677-2857" at bounding box center [879, 666] width 433 height 65
type textarea "x"
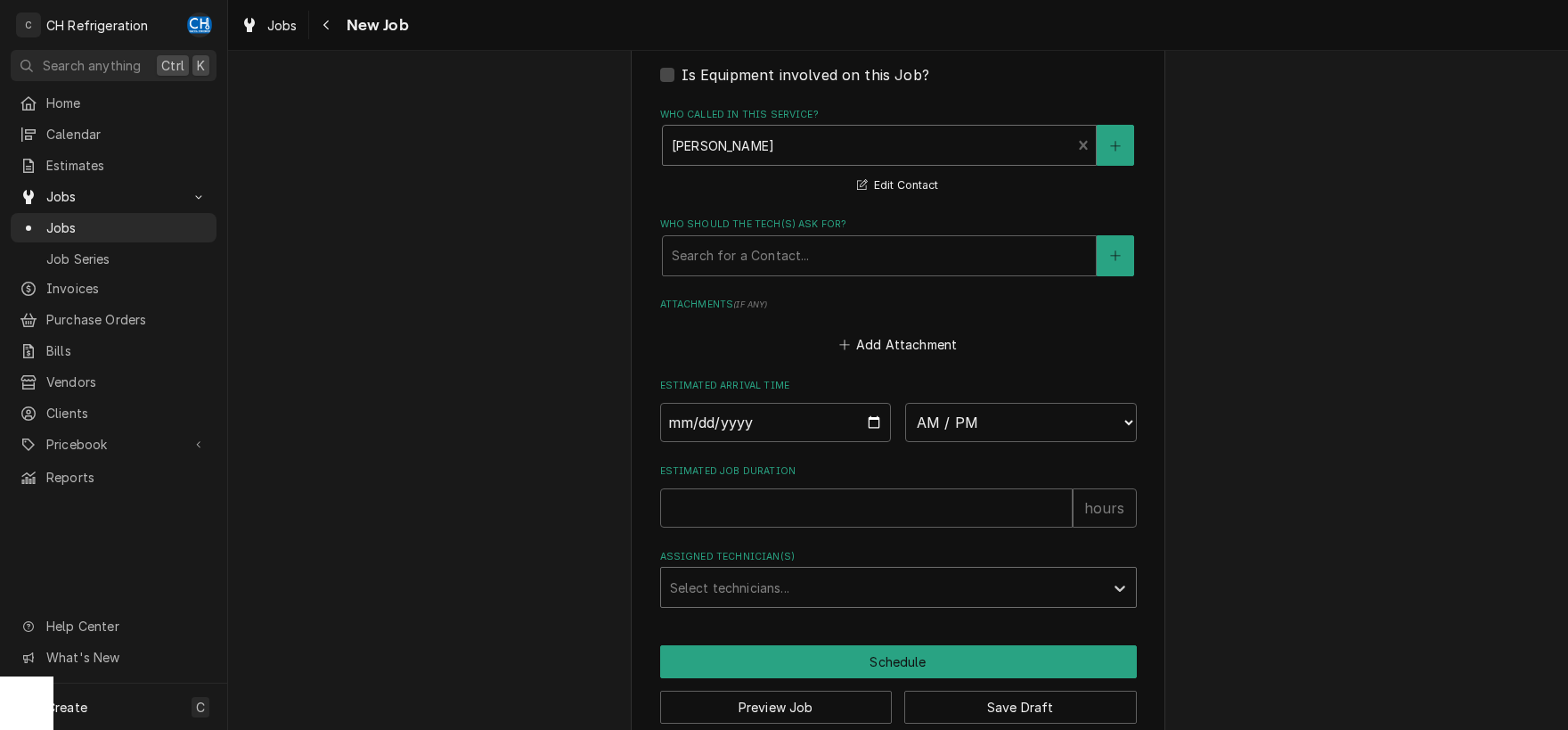
scroll to position [1236, 0]
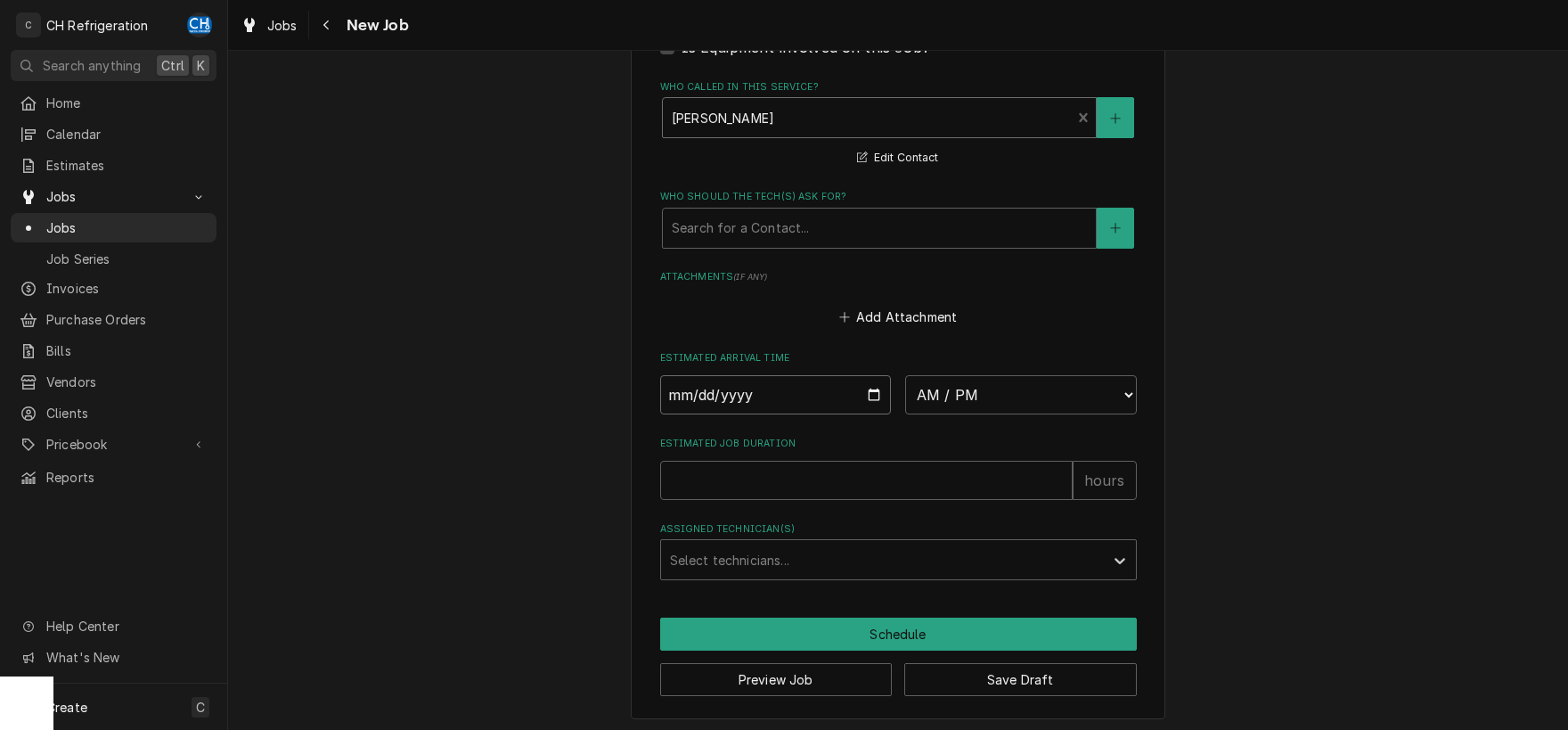
click at [867, 391] on input "Date" at bounding box center [776, 394] width 232 height 39
type input "2025-10-13"
type textarea "x"
click at [905, 375] on select "AM / PM 6:00 AM 6:15 AM 6:30 AM 6:45 AM 7:00 AM 7:15 AM 7:30 AM 7:45 AM 8:00 AM…" at bounding box center [1021, 394] width 232 height 39
select select "09:00:00"
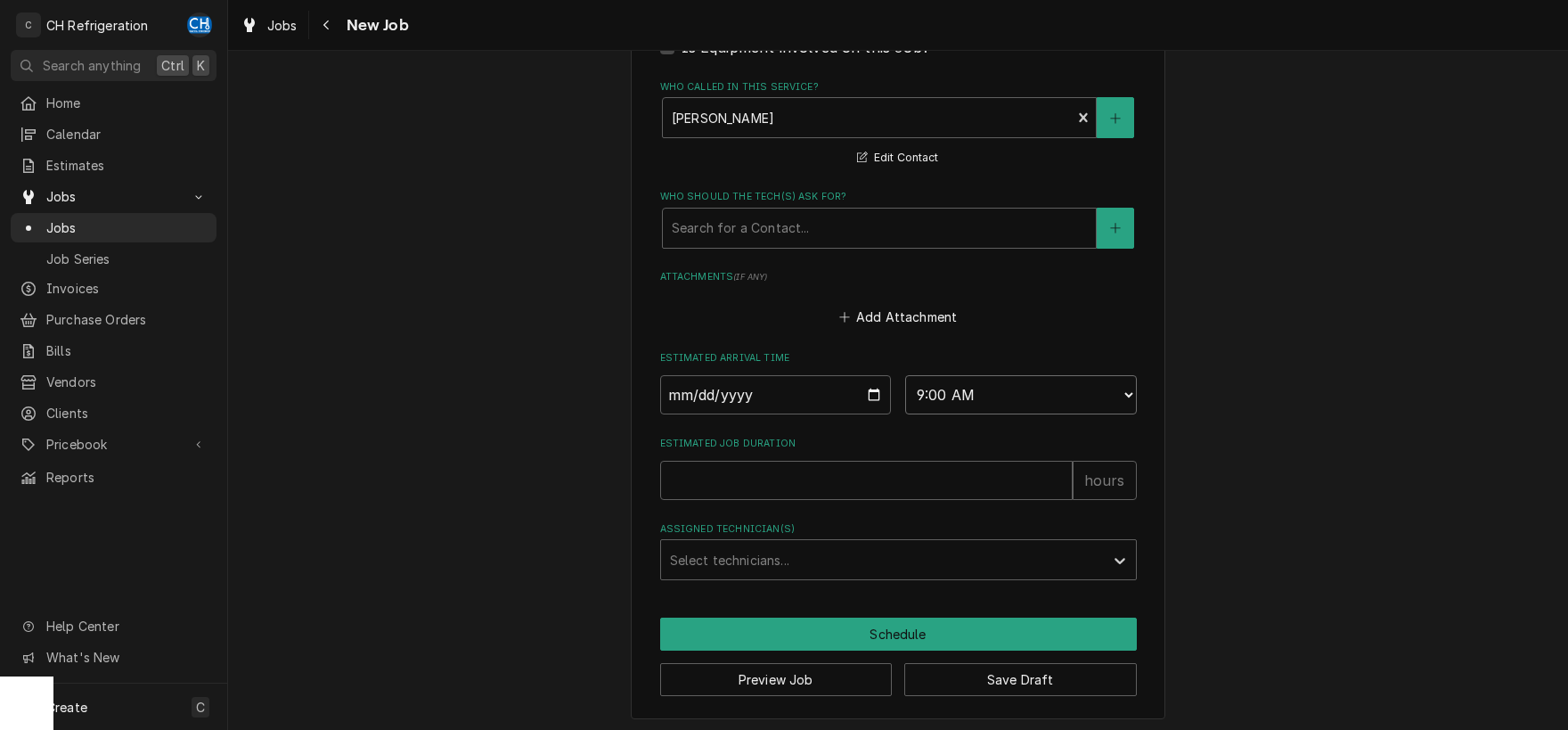
click option "9:00 AM" at bounding box center [0, 0] width 0 height 0
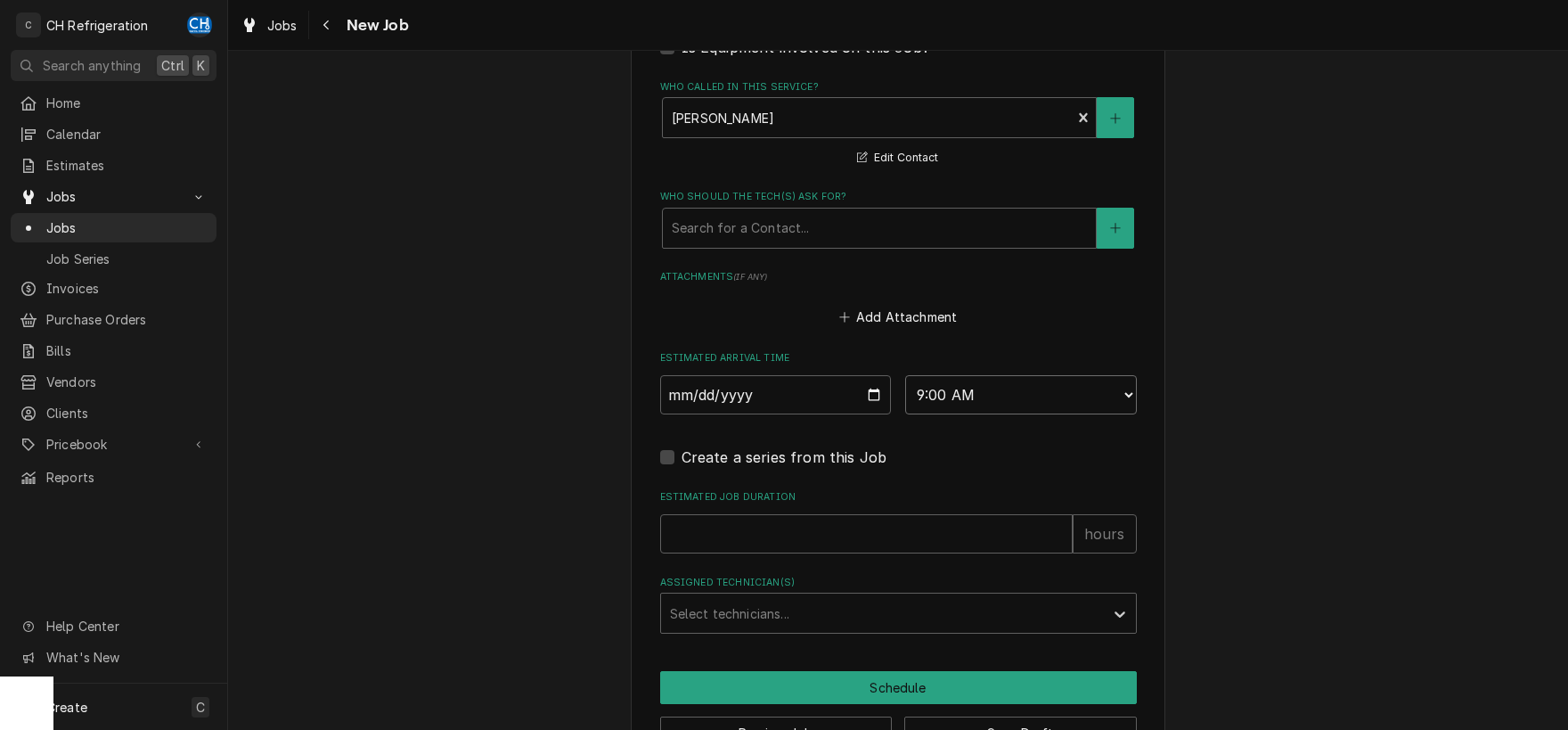
type textarea "x"
type input "1"
click at [1059, 522] on input "1" at bounding box center [866, 534] width 412 height 39
type textarea "x"
type input "2"
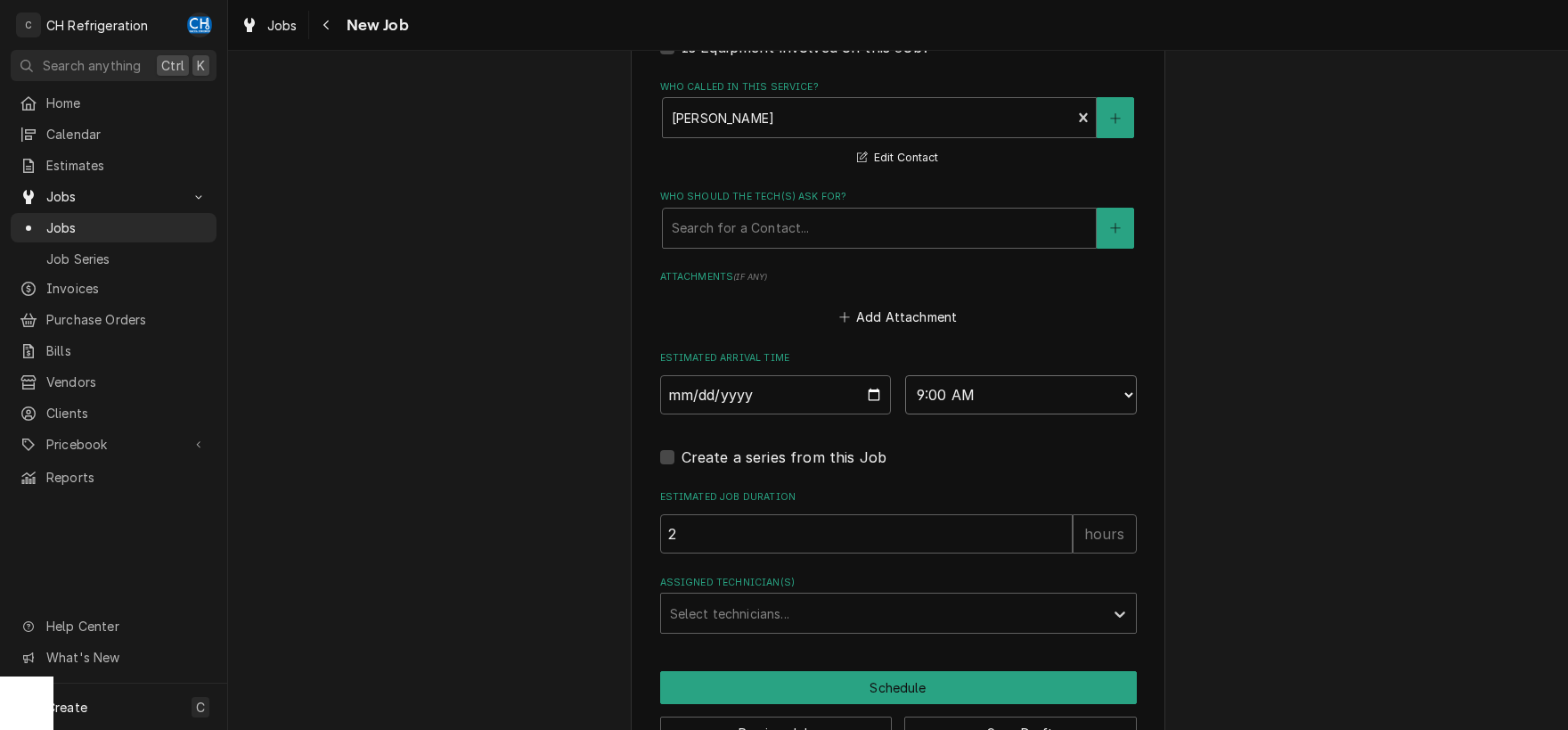
click at [1059, 522] on input "2" at bounding box center [866, 534] width 412 height 39
click at [846, 613] on div "Assigned Technician(s)" at bounding box center [883, 613] width 425 height 32
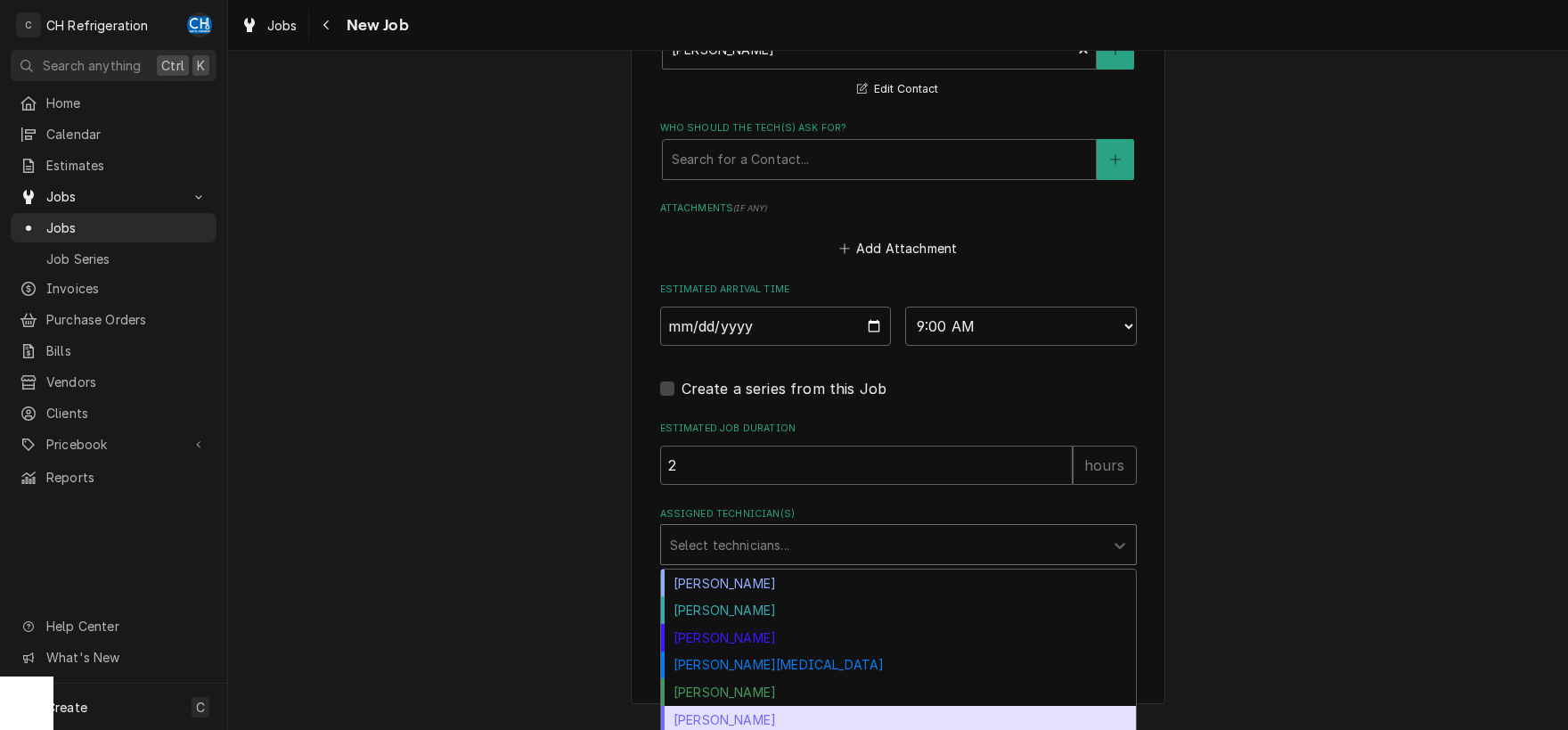
click at [753, 719] on div "Steven Hiraga" at bounding box center [899, 720] width 475 height 28
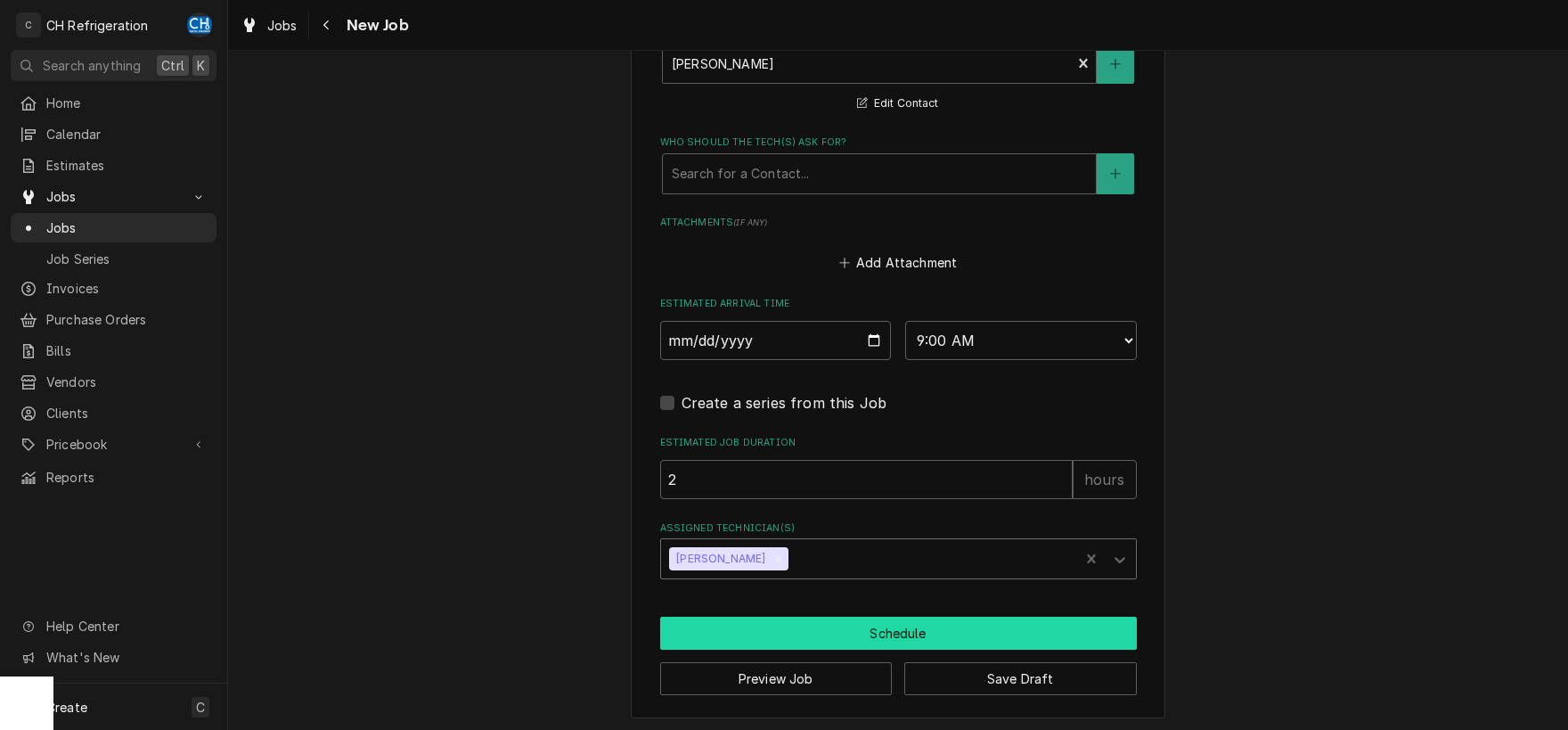
click at [808, 637] on button "Schedule" at bounding box center [899, 633] width 477 height 33
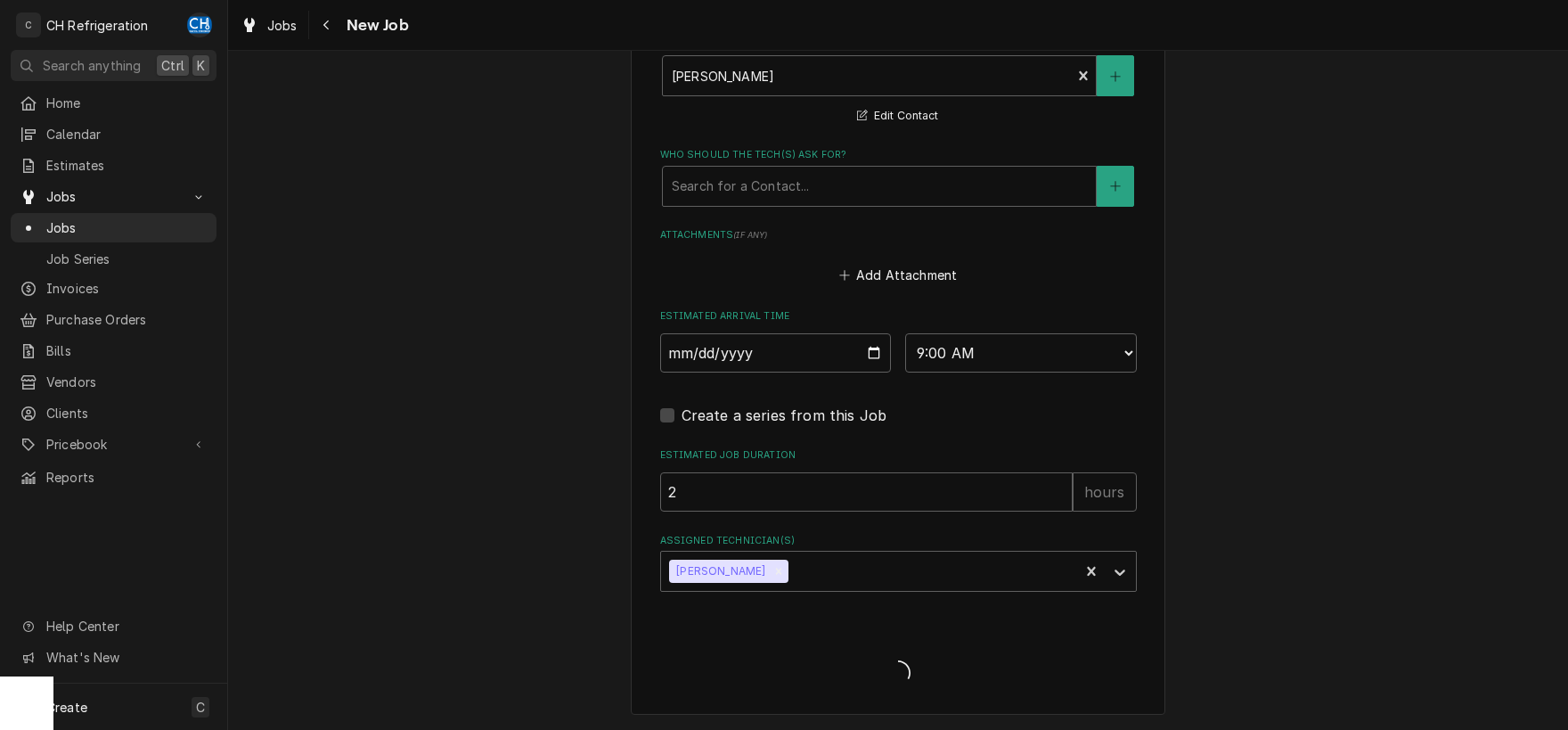
scroll to position [1274, 0]
type textarea "x"
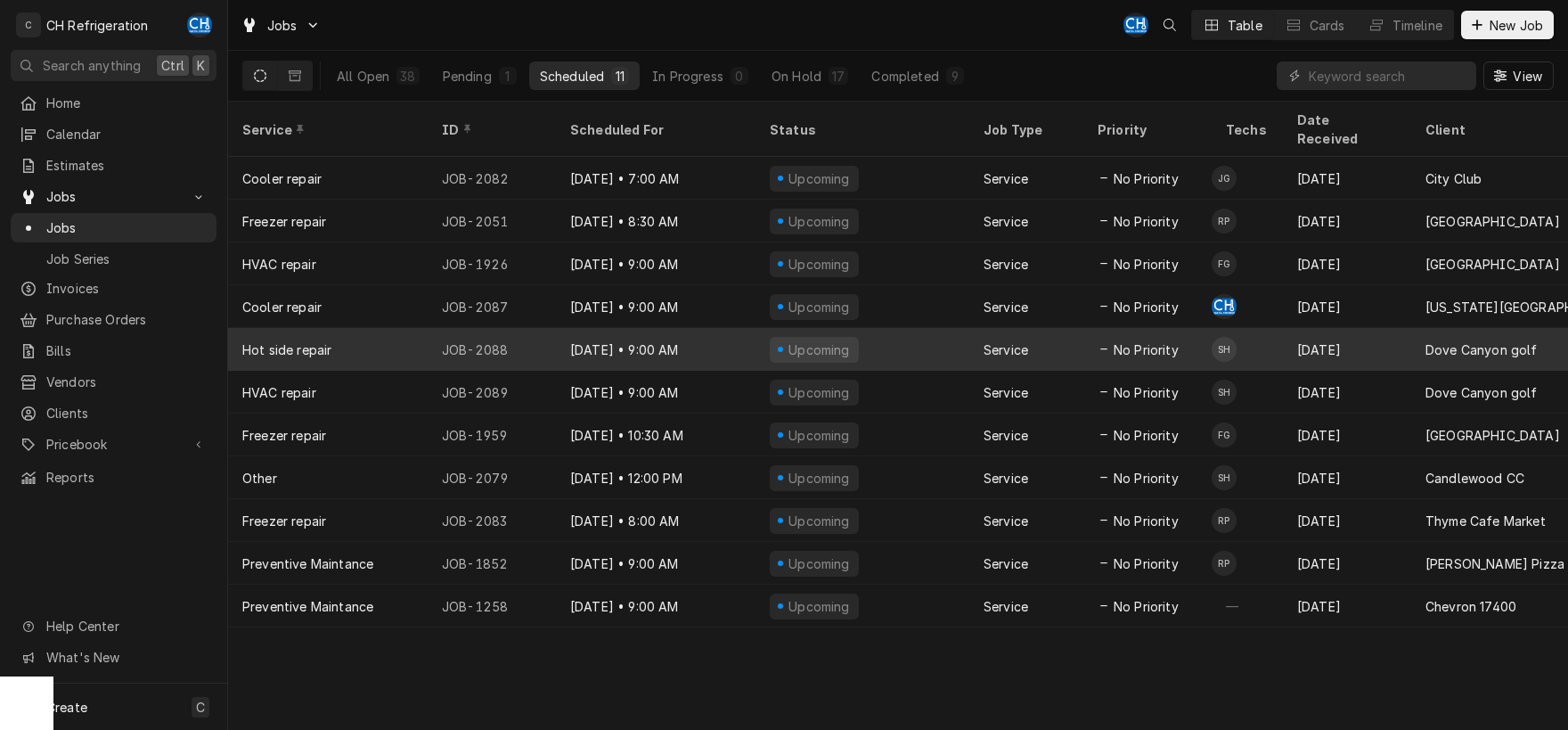
click at [937, 328] on div "Upcoming" at bounding box center [862, 350] width 214 height 43
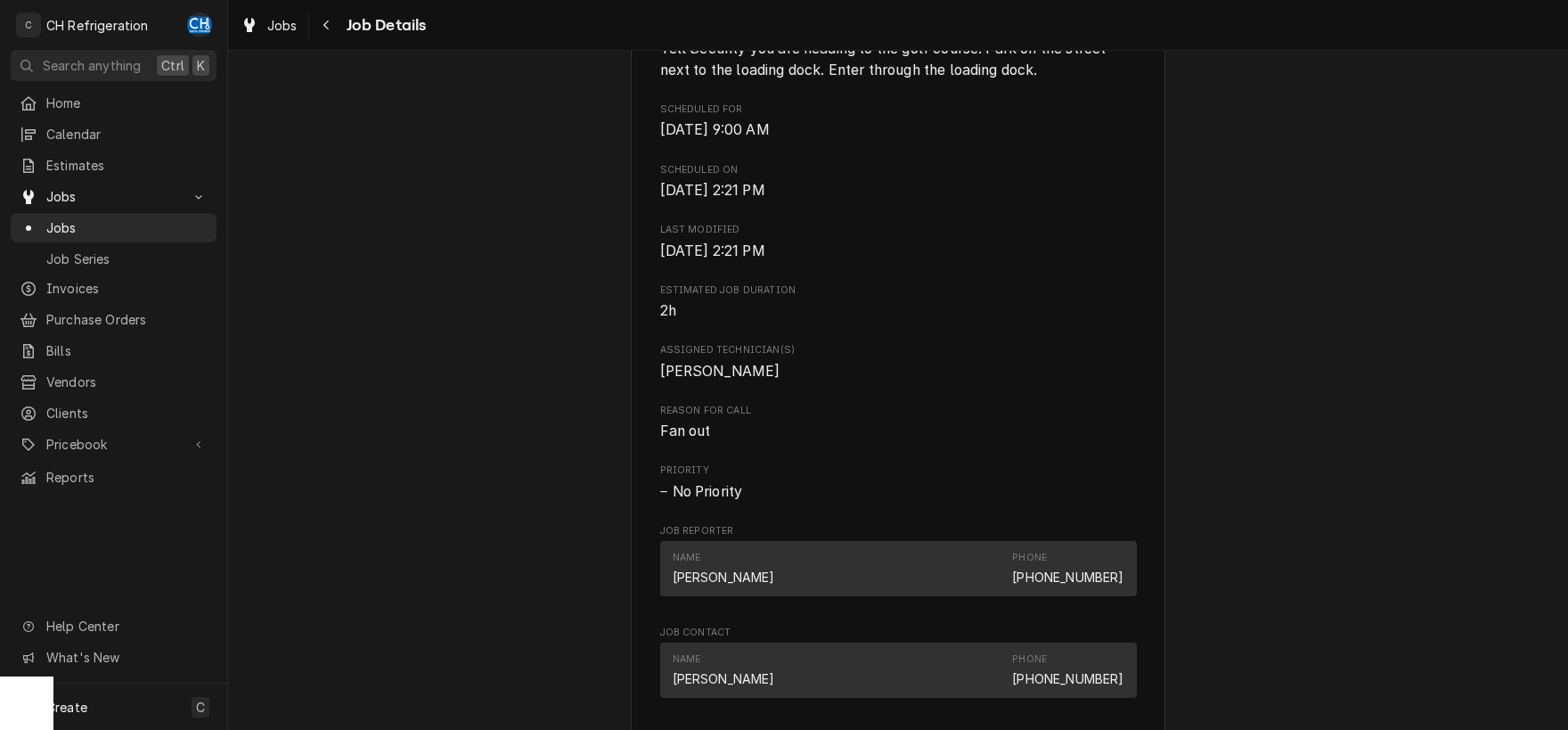
scroll to position [490, 0]
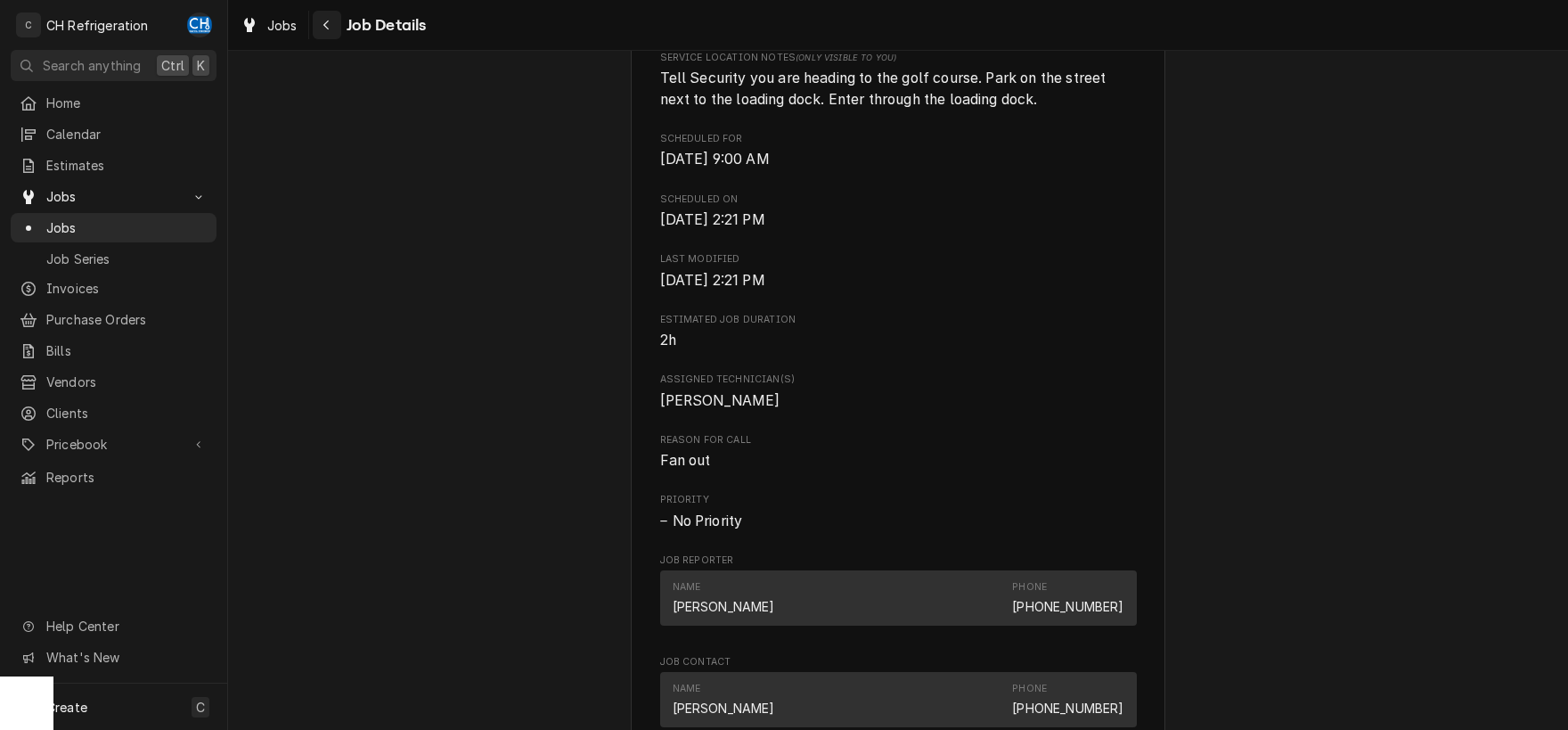
click at [333, 15] on button "Navigate back" at bounding box center [327, 24] width 28 height 28
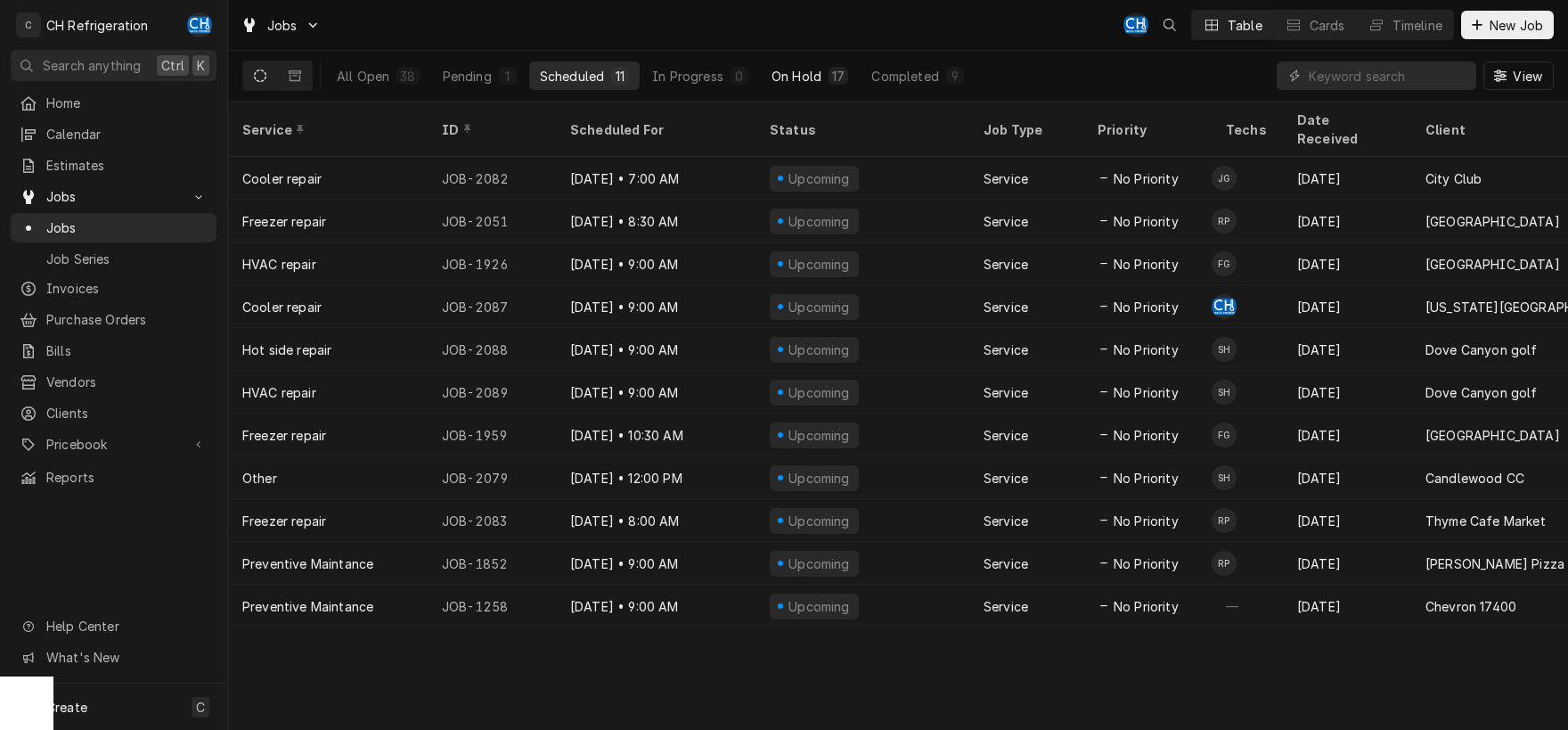
click at [836, 66] on button "On Hold 17" at bounding box center [810, 76] width 98 height 28
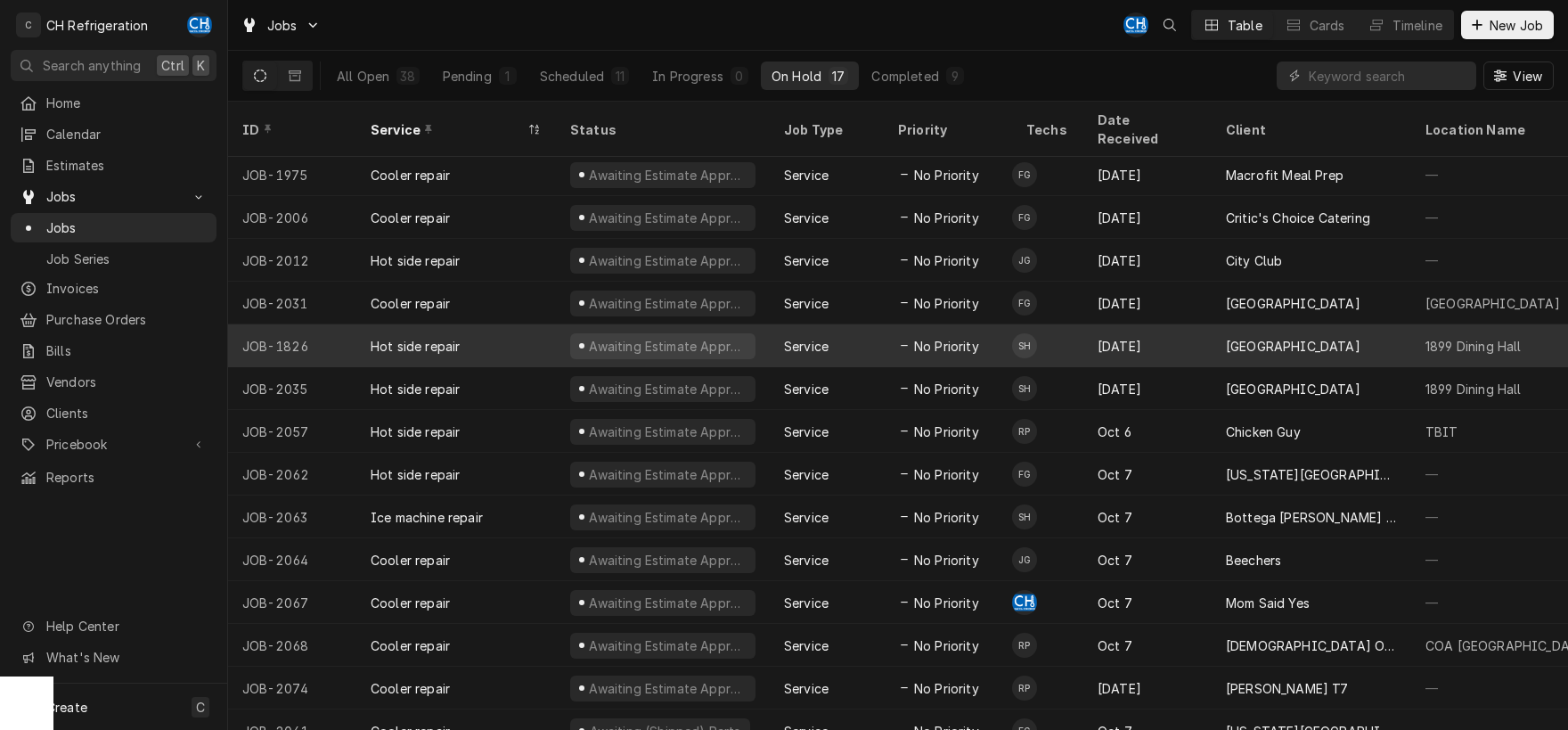
scroll to position [133, 0]
